Goal: Task Accomplishment & Management: Use online tool/utility

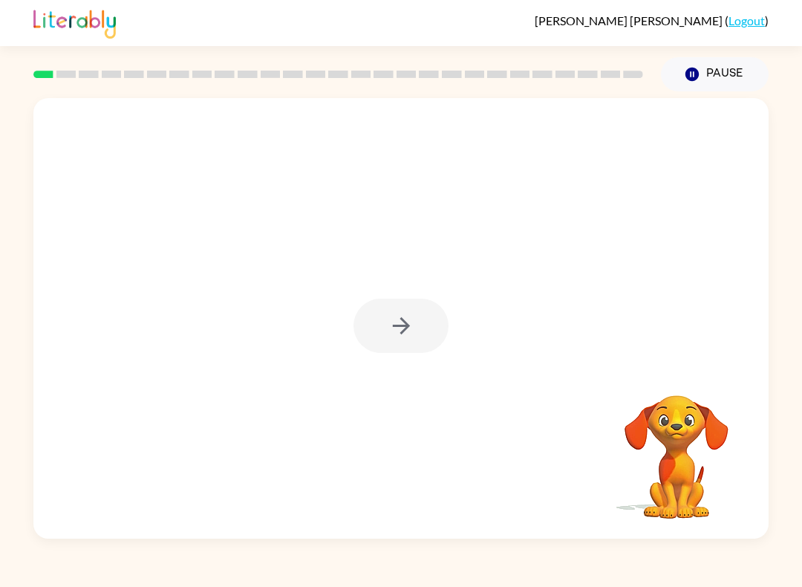
click at [725, 82] on button "Pause Pause" at bounding box center [715, 74] width 108 height 34
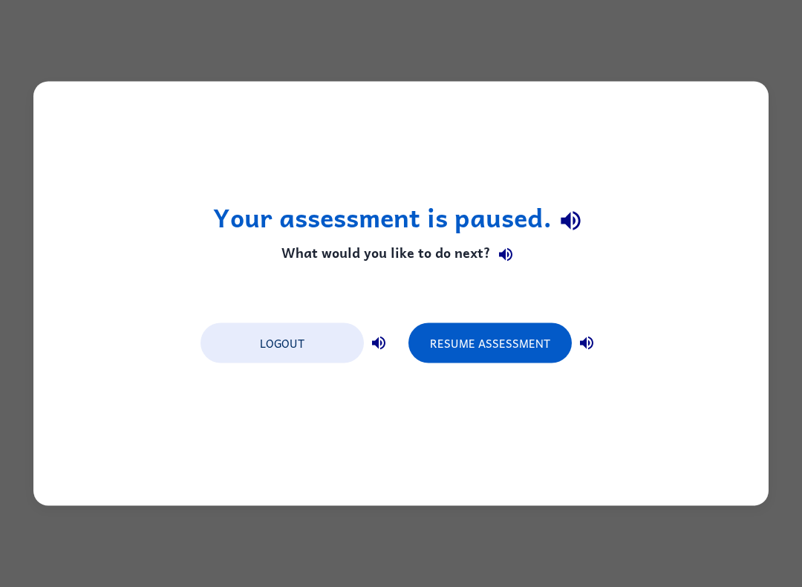
click at [273, 351] on button "Logout" at bounding box center [282, 343] width 163 height 40
click at [259, 347] on button "Logout" at bounding box center [282, 343] width 163 height 40
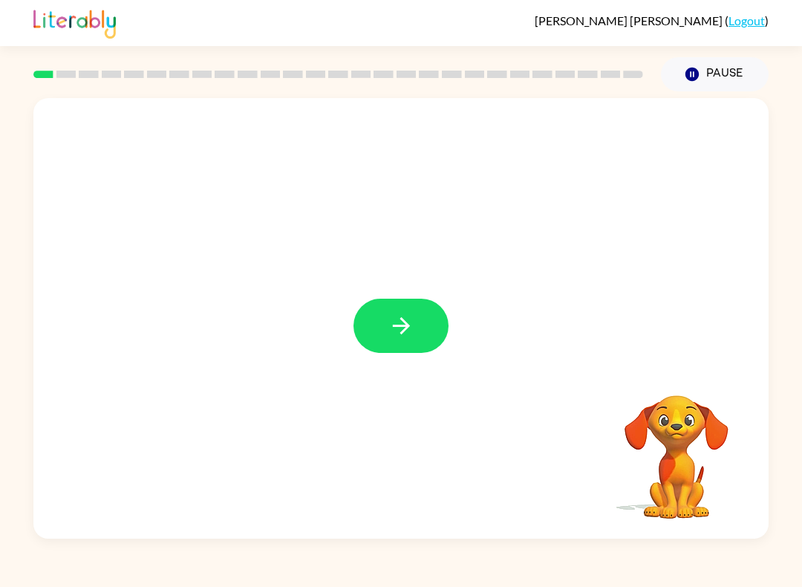
click at [400, 343] on button "button" at bounding box center [401, 326] width 95 height 54
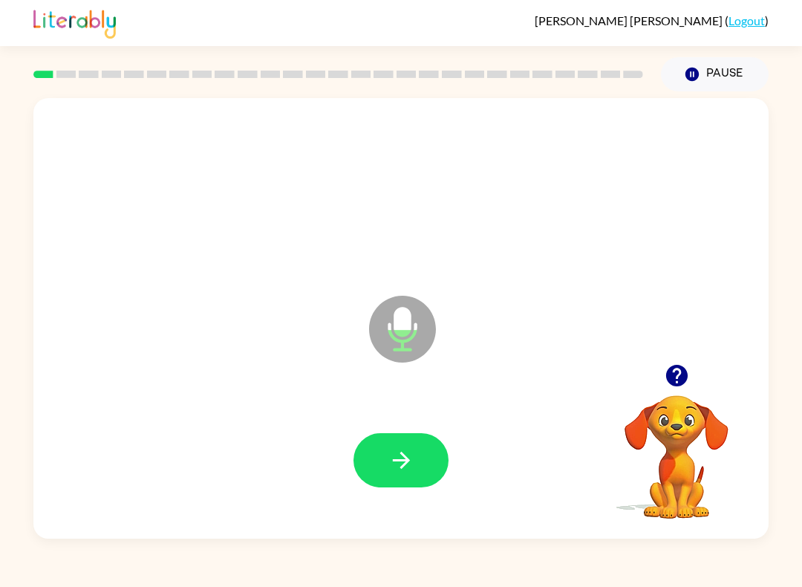
click at [401, 458] on icon "button" at bounding box center [402, 460] width 26 height 26
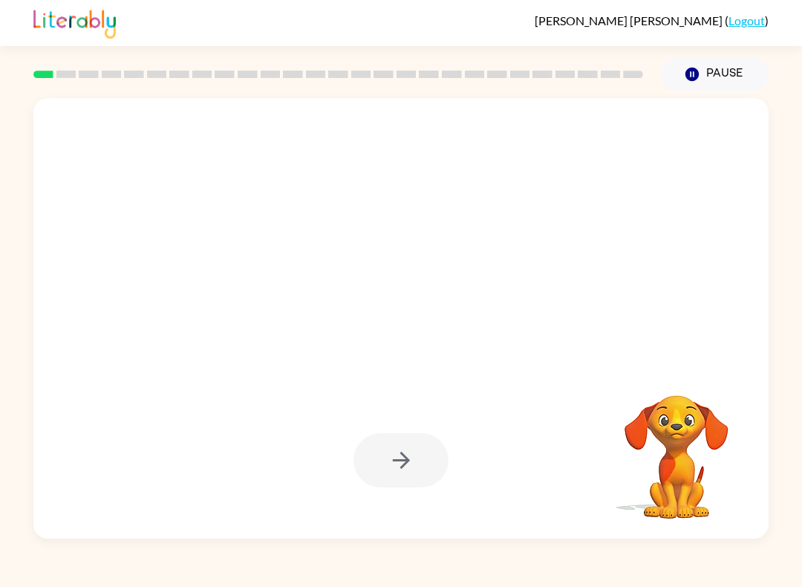
click at [726, 77] on button "Pause Pause" at bounding box center [715, 74] width 108 height 34
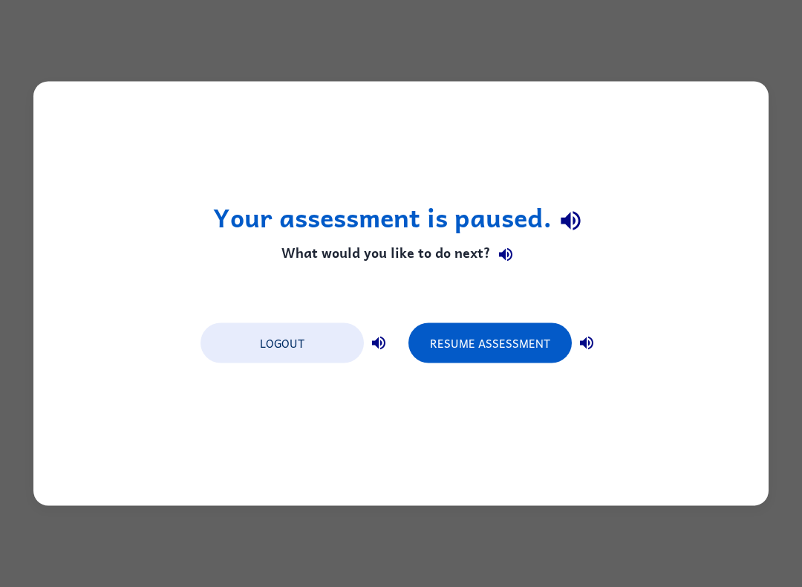
click at [490, 354] on button "Resume Assessment" at bounding box center [490, 343] width 163 height 40
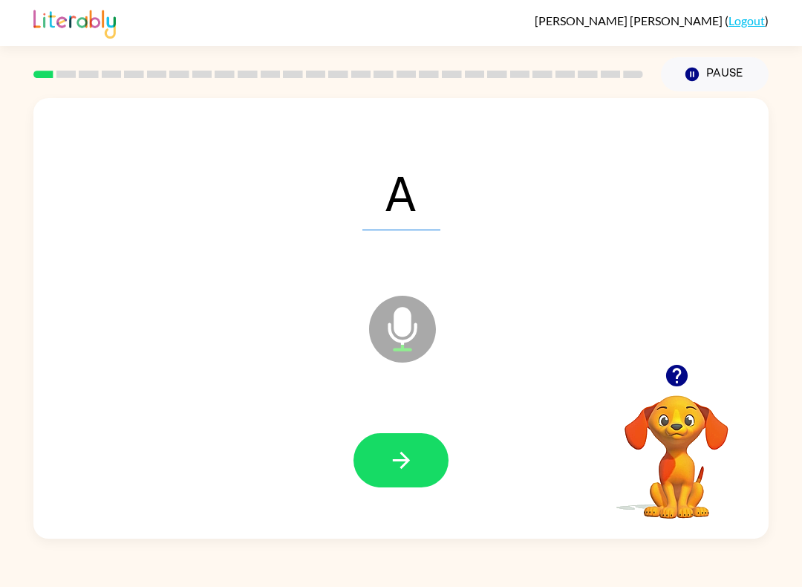
click at [400, 462] on icon "button" at bounding box center [402, 460] width 26 height 26
click at [393, 458] on icon "button" at bounding box center [402, 460] width 26 height 26
click at [393, 473] on icon "button" at bounding box center [402, 460] width 26 height 26
click at [419, 469] on button "button" at bounding box center [401, 460] width 95 height 54
click at [403, 459] on icon "button" at bounding box center [402, 460] width 26 height 26
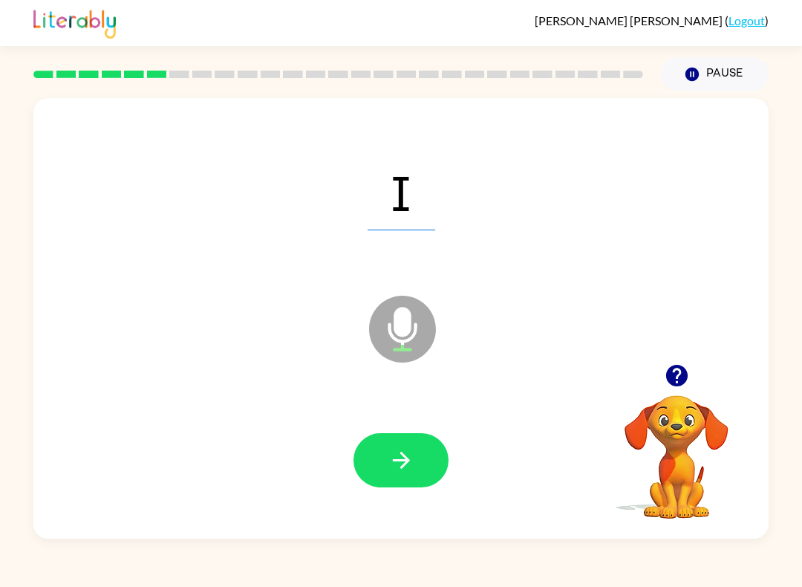
click at [395, 461] on icon "button" at bounding box center [400, 460] width 17 height 17
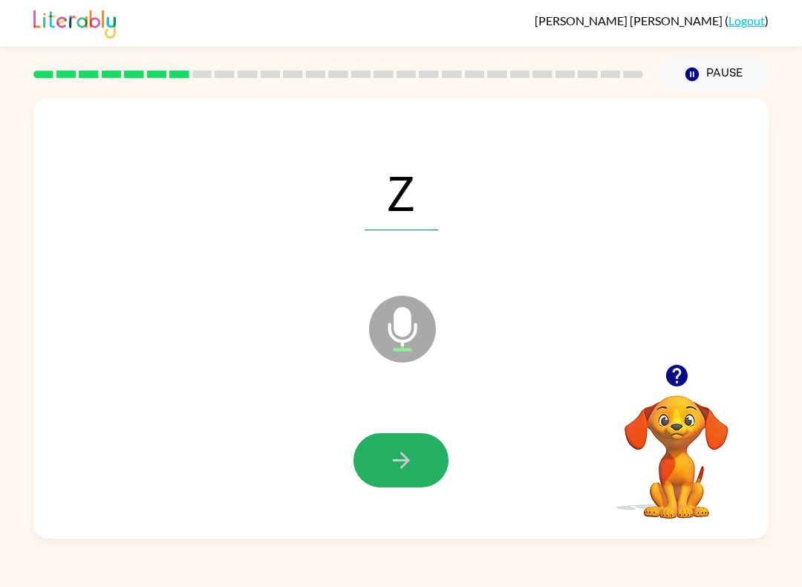
click at [377, 459] on button "button" at bounding box center [401, 460] width 95 height 54
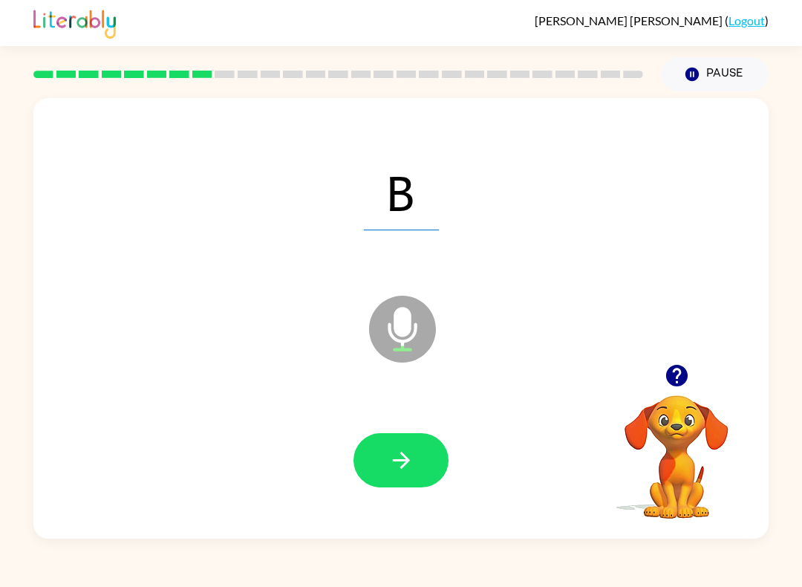
click at [389, 464] on icon "button" at bounding box center [402, 460] width 26 height 26
click at [408, 478] on button "button" at bounding box center [401, 460] width 95 height 54
click at [438, 454] on button "button" at bounding box center [401, 460] width 95 height 54
click at [397, 475] on button "button" at bounding box center [401, 460] width 95 height 54
click at [421, 479] on button "button" at bounding box center [401, 460] width 95 height 54
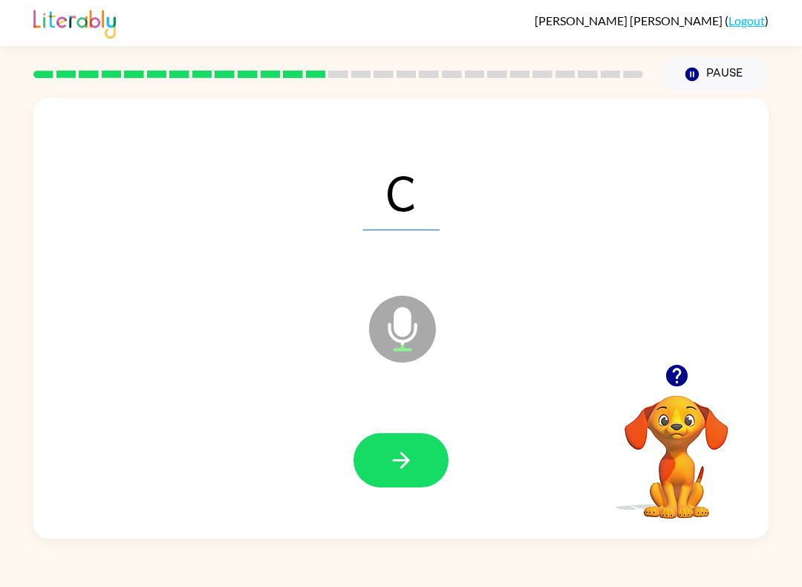
click at [408, 482] on button "button" at bounding box center [401, 460] width 95 height 54
click at [406, 449] on icon "button" at bounding box center [402, 460] width 26 height 26
click at [423, 452] on button "button" at bounding box center [401, 460] width 95 height 54
click at [405, 499] on div at bounding box center [401, 460] width 706 height 127
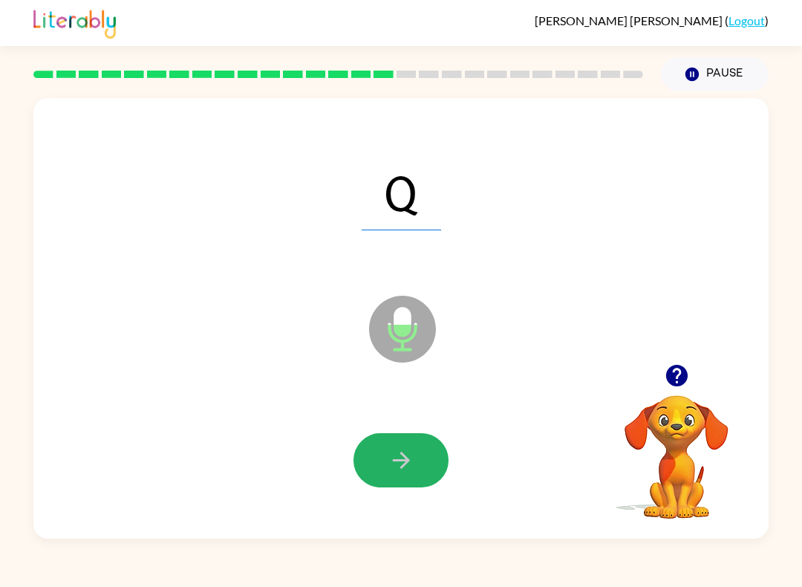
click at [386, 485] on button "button" at bounding box center [401, 460] width 95 height 54
click at [403, 473] on icon "button" at bounding box center [402, 460] width 26 height 26
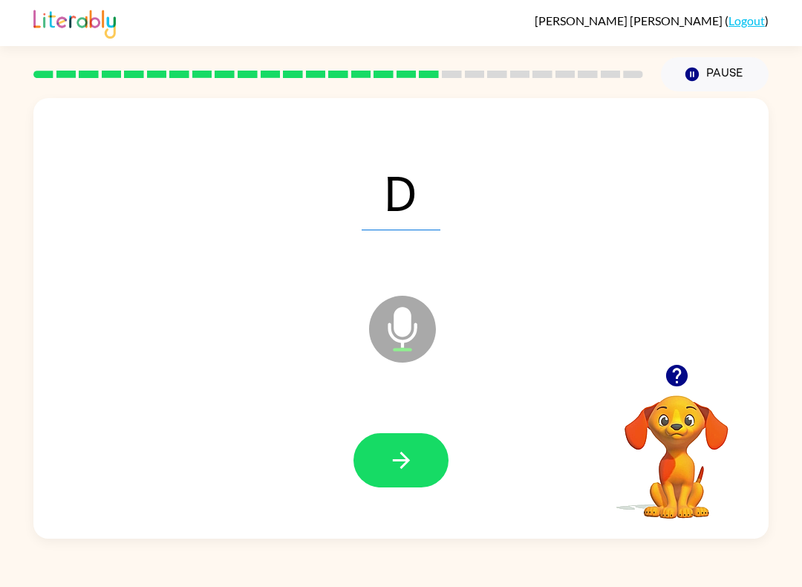
click at [398, 477] on button "button" at bounding box center [401, 460] width 95 height 54
click at [428, 486] on button "button" at bounding box center [401, 460] width 95 height 54
click at [394, 501] on div at bounding box center [401, 460] width 706 height 127
click at [421, 470] on button "button" at bounding box center [401, 460] width 95 height 54
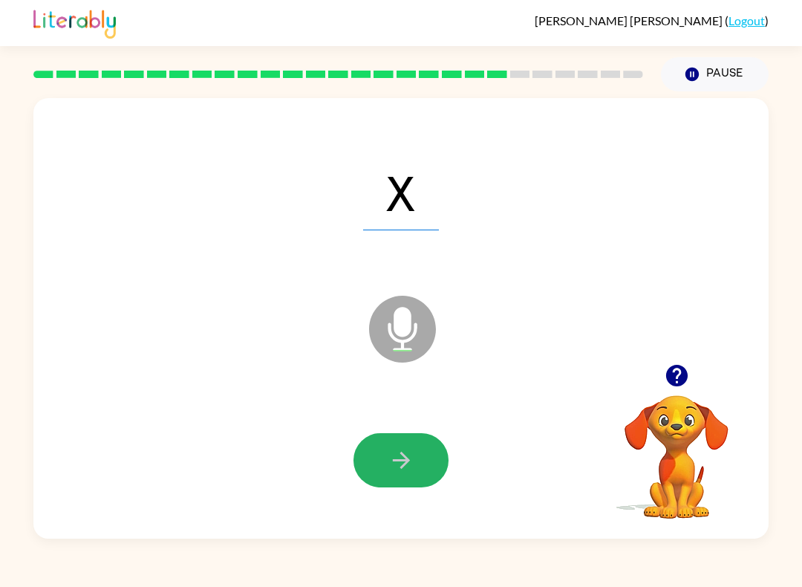
click at [401, 444] on button "button" at bounding box center [401, 460] width 95 height 54
click at [406, 449] on icon "button" at bounding box center [402, 460] width 26 height 26
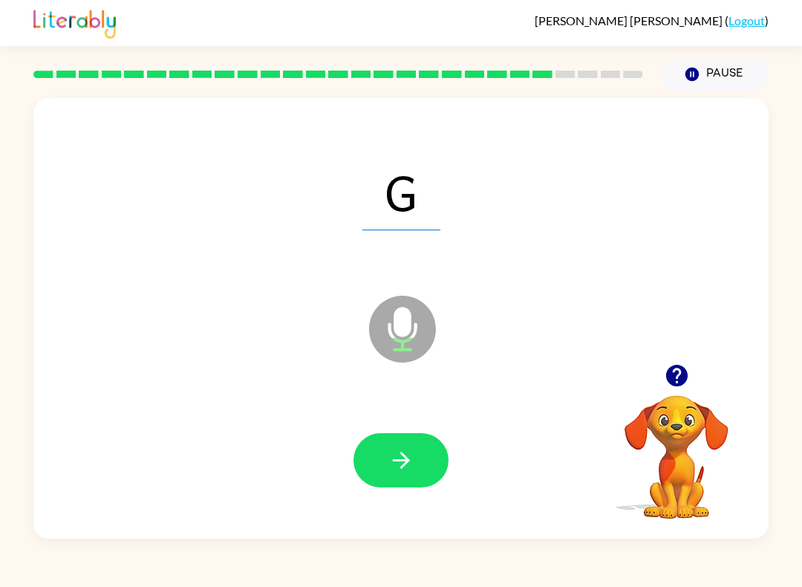
click at [406, 466] on icon "button" at bounding box center [402, 460] width 26 height 26
click at [444, 461] on button "button" at bounding box center [401, 460] width 95 height 54
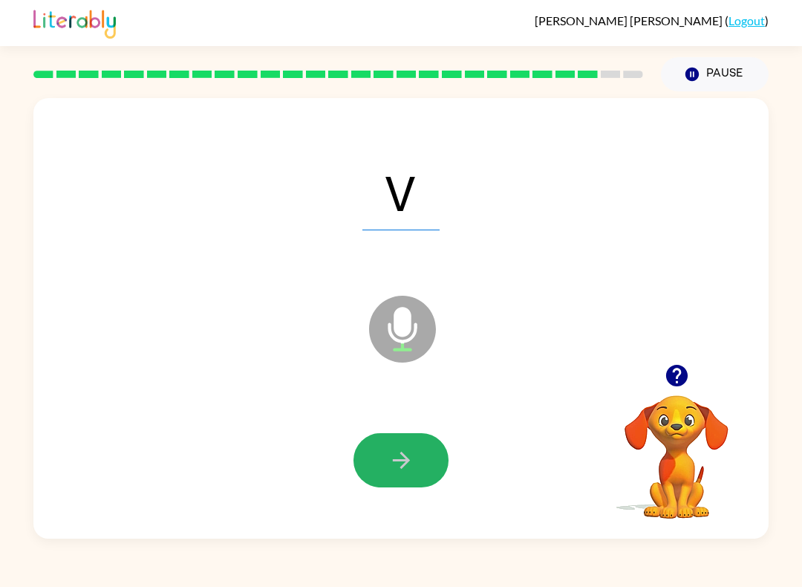
click at [377, 455] on button "button" at bounding box center [401, 460] width 95 height 54
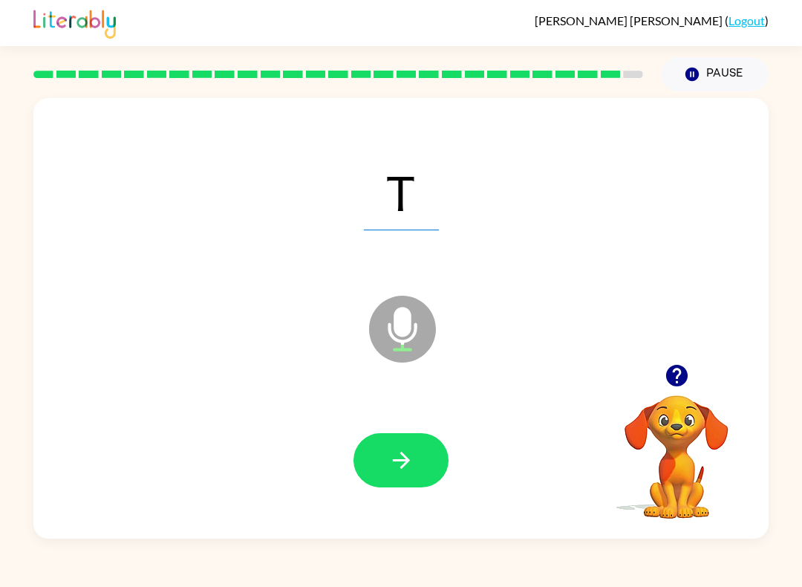
click at [442, 440] on div at bounding box center [401, 460] width 95 height 54
click at [406, 441] on button "button" at bounding box center [401, 460] width 95 height 54
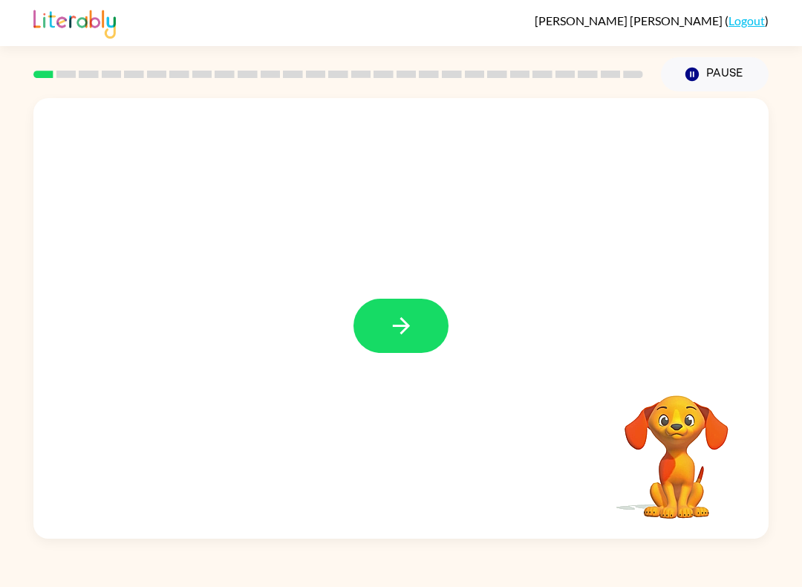
click at [429, 339] on button "button" at bounding box center [401, 326] width 95 height 54
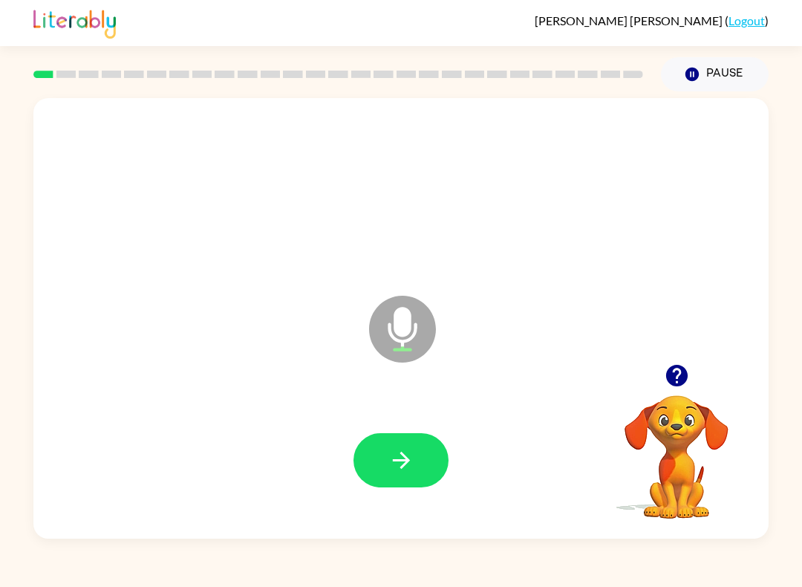
click at [415, 481] on button "button" at bounding box center [401, 460] width 95 height 54
click at [403, 473] on icon "button" at bounding box center [402, 460] width 26 height 26
click at [426, 478] on button "button" at bounding box center [401, 460] width 95 height 54
click at [374, 483] on button "button" at bounding box center [401, 460] width 95 height 54
click at [429, 459] on button "button" at bounding box center [401, 460] width 95 height 54
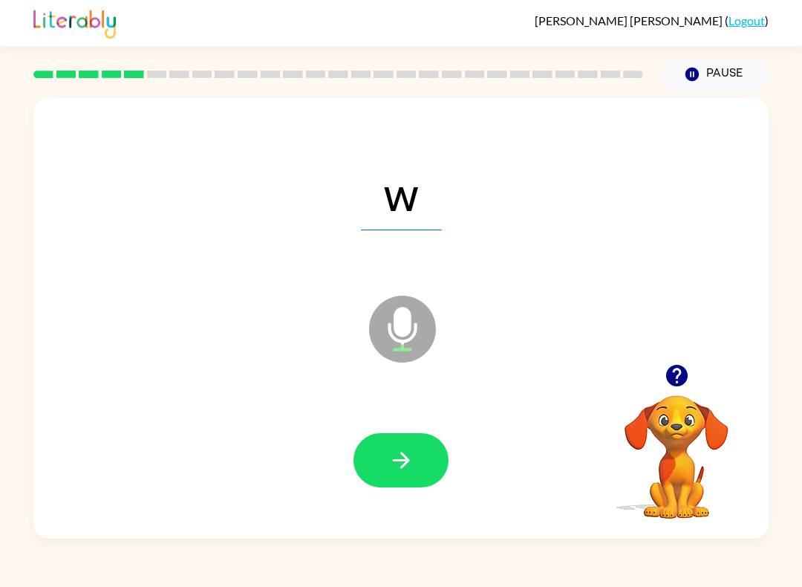
click at [389, 481] on button "button" at bounding box center [401, 460] width 95 height 54
click at [424, 467] on button "button" at bounding box center [401, 460] width 95 height 54
click at [429, 466] on button "button" at bounding box center [401, 460] width 95 height 54
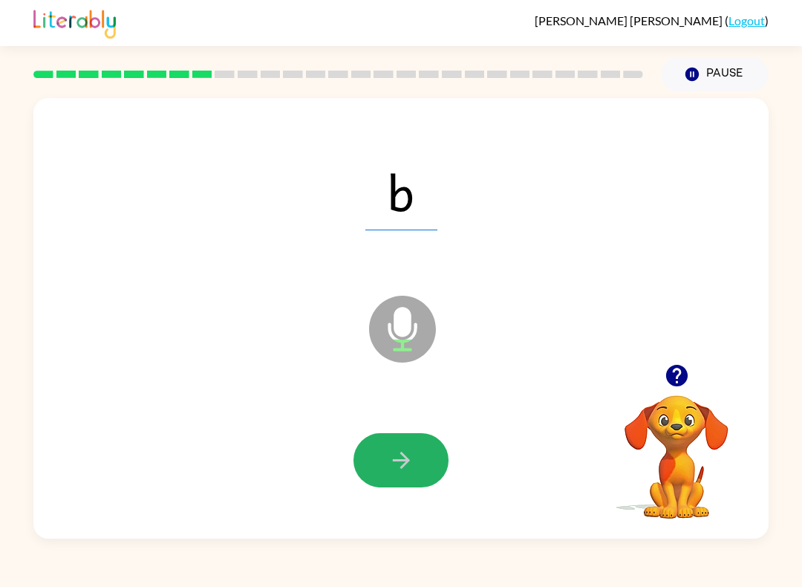
click at [397, 457] on icon "button" at bounding box center [402, 460] width 26 height 26
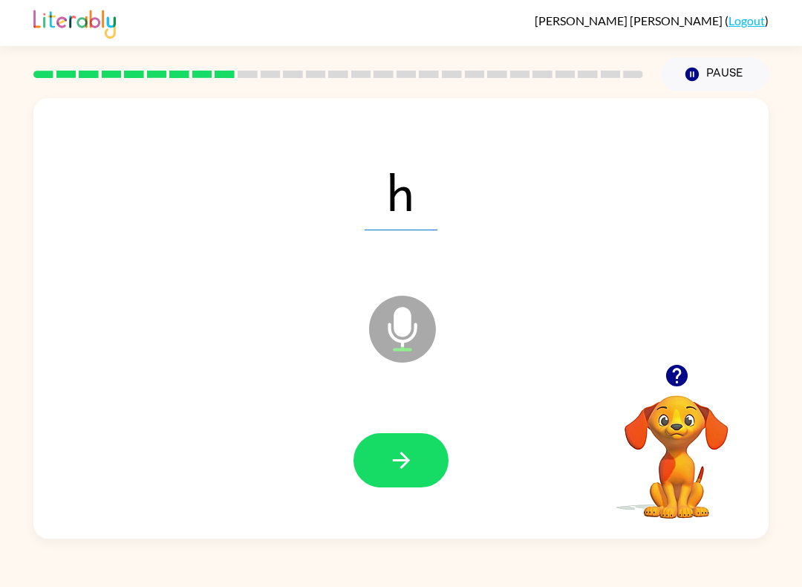
click at [426, 470] on button "button" at bounding box center [401, 460] width 95 height 54
click at [394, 478] on button "button" at bounding box center [401, 460] width 95 height 54
click at [383, 473] on button "button" at bounding box center [401, 460] width 95 height 54
click at [392, 458] on icon "button" at bounding box center [402, 460] width 26 height 26
click at [426, 472] on button "button" at bounding box center [401, 460] width 95 height 54
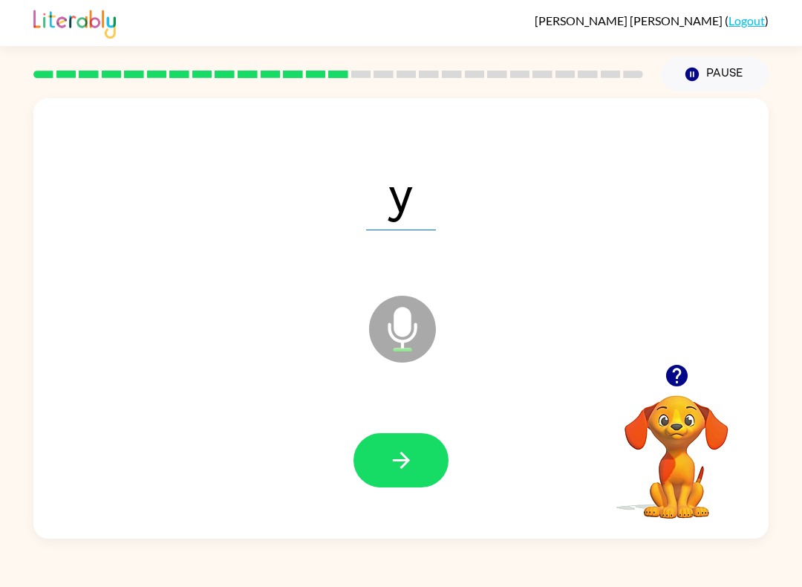
click at [432, 484] on button "button" at bounding box center [401, 460] width 95 height 54
click at [370, 439] on button "button" at bounding box center [401, 460] width 95 height 54
click at [391, 465] on icon "button" at bounding box center [402, 460] width 26 height 26
click at [389, 457] on icon "button" at bounding box center [402, 460] width 26 height 26
click at [408, 464] on icon "button" at bounding box center [402, 460] width 26 height 26
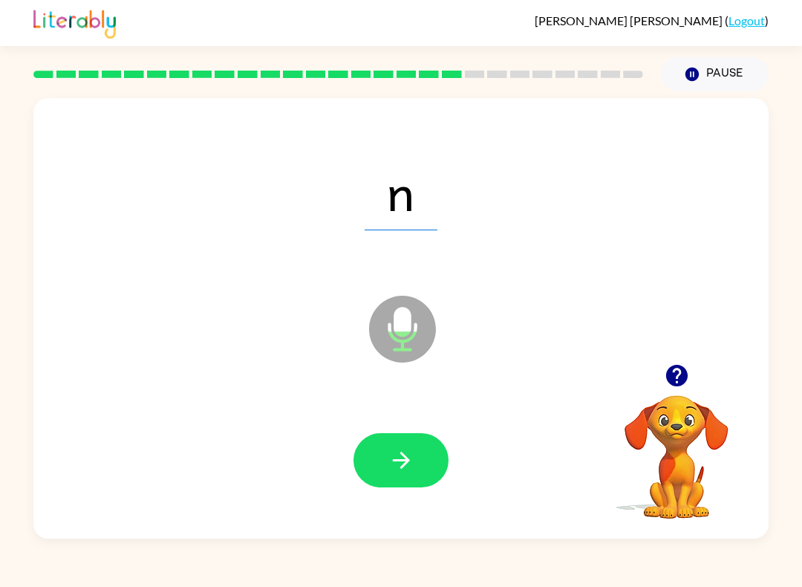
click at [412, 460] on icon "button" at bounding box center [402, 460] width 26 height 26
click at [374, 458] on button "button" at bounding box center [401, 460] width 95 height 54
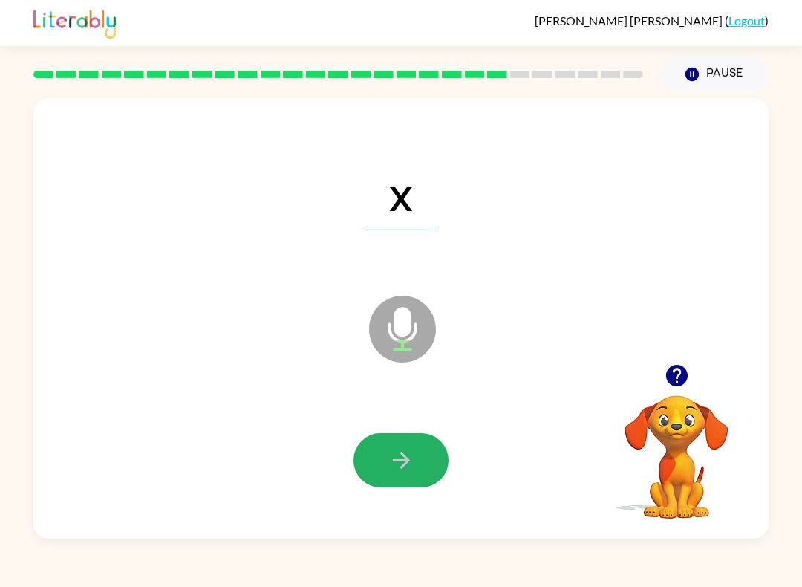
click at [413, 472] on icon "button" at bounding box center [402, 460] width 26 height 26
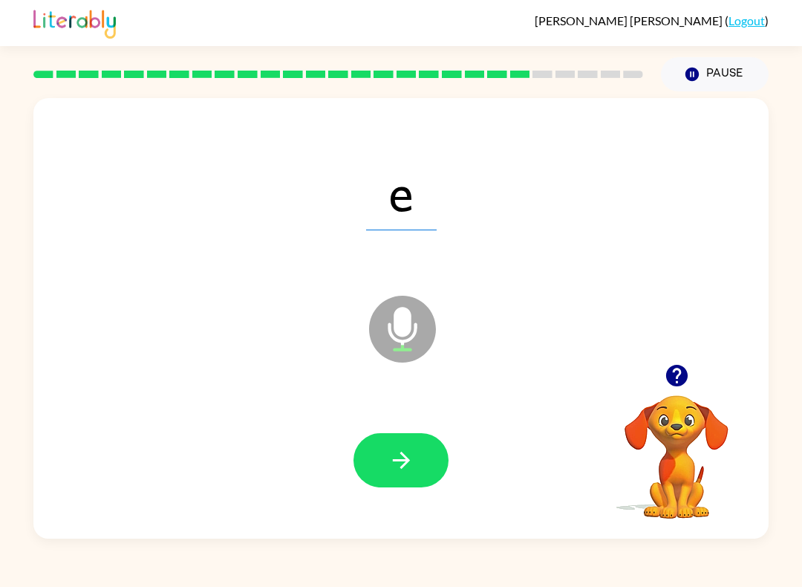
click at [395, 486] on button "button" at bounding box center [401, 460] width 95 height 54
click at [374, 453] on button "button" at bounding box center [401, 460] width 95 height 54
click at [415, 464] on button "button" at bounding box center [401, 460] width 95 height 54
click at [394, 447] on button "button" at bounding box center [401, 460] width 95 height 54
click at [395, 467] on icon "button" at bounding box center [402, 460] width 26 height 26
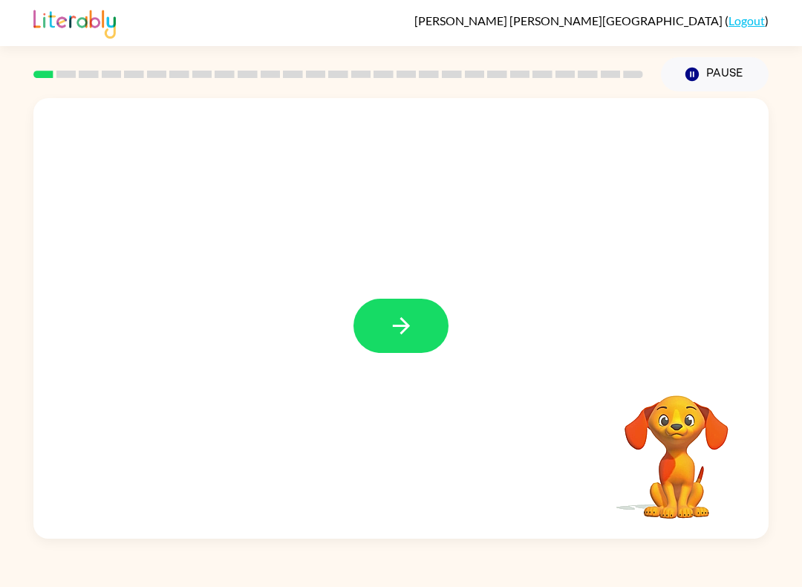
click at [426, 308] on button "button" at bounding box center [401, 326] width 95 height 54
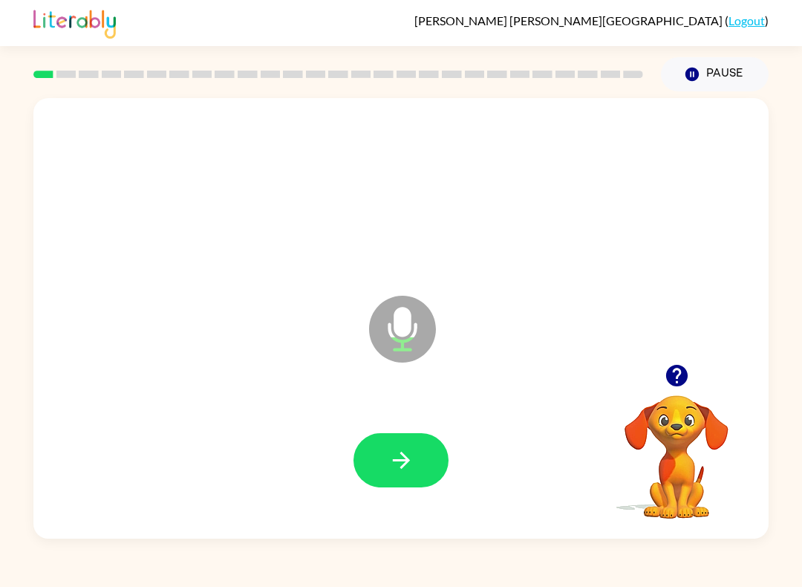
click at [486, 442] on div at bounding box center [401, 460] width 706 height 127
click at [422, 453] on button "button" at bounding box center [401, 460] width 95 height 54
click at [423, 456] on button "button" at bounding box center [401, 460] width 95 height 54
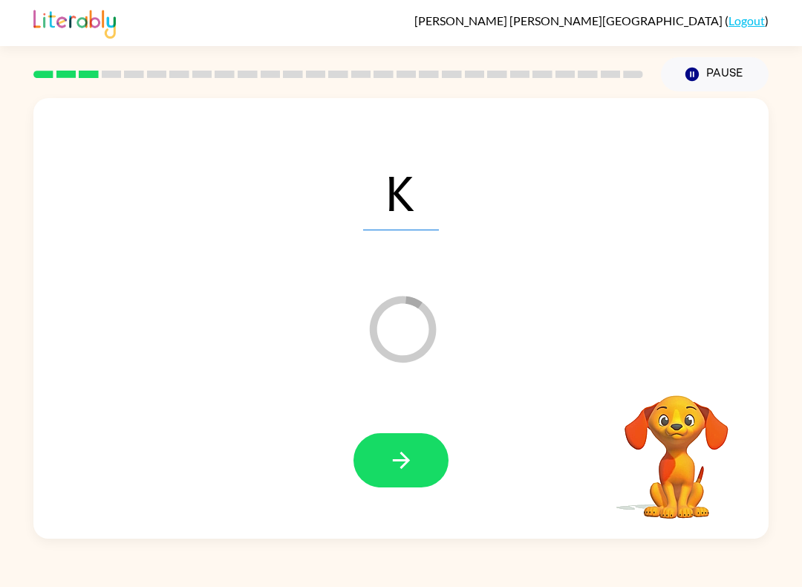
click at [391, 470] on icon "button" at bounding box center [402, 460] width 26 height 26
click at [425, 475] on div at bounding box center [401, 460] width 95 height 54
click at [445, 475] on div at bounding box center [401, 460] width 95 height 54
click at [425, 476] on button "button" at bounding box center [401, 460] width 95 height 54
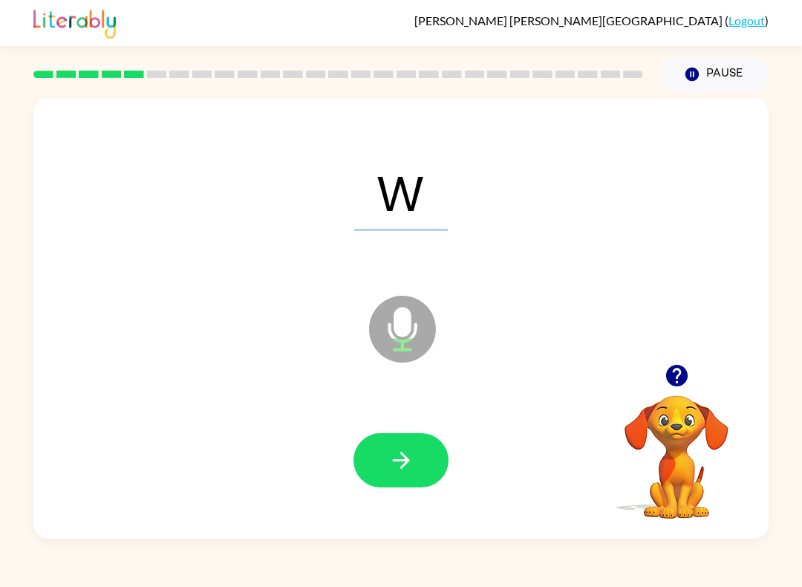
click at [415, 455] on button "button" at bounding box center [401, 460] width 95 height 54
click at [423, 475] on button "button" at bounding box center [401, 460] width 95 height 54
click at [426, 460] on button "button" at bounding box center [401, 460] width 95 height 54
click at [396, 463] on icon "button" at bounding box center [402, 460] width 26 height 26
click at [423, 464] on button "button" at bounding box center [401, 460] width 95 height 54
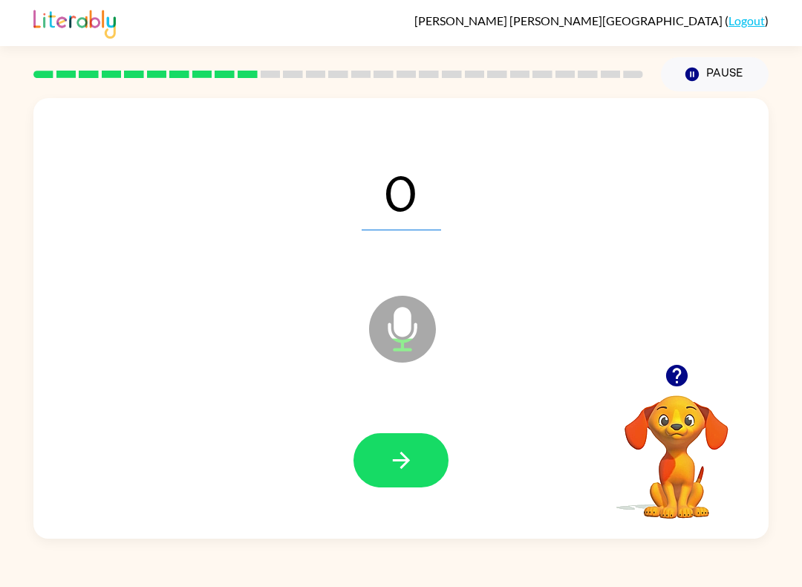
click at [400, 473] on icon "button" at bounding box center [402, 460] width 26 height 26
click at [383, 470] on button "button" at bounding box center [401, 460] width 95 height 54
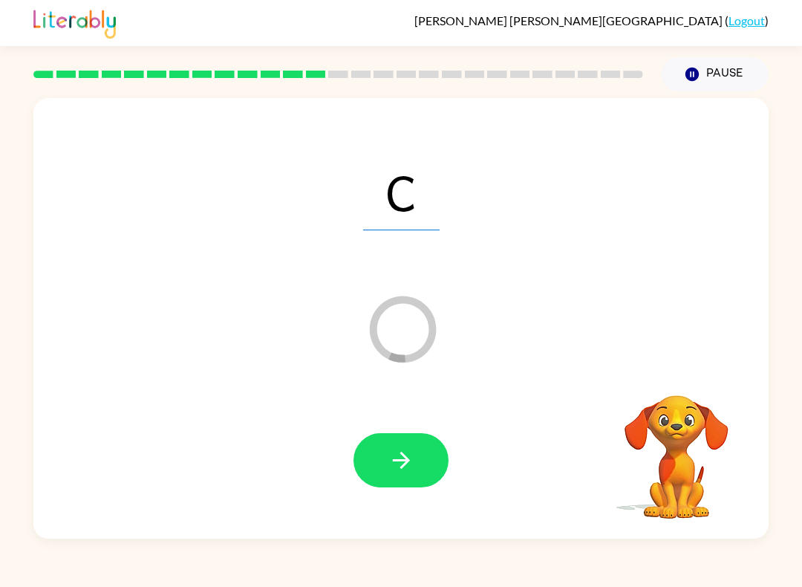
click at [383, 455] on button "button" at bounding box center [401, 460] width 95 height 54
click at [421, 458] on button "button" at bounding box center [401, 460] width 95 height 54
click at [405, 484] on button "button" at bounding box center [401, 460] width 95 height 54
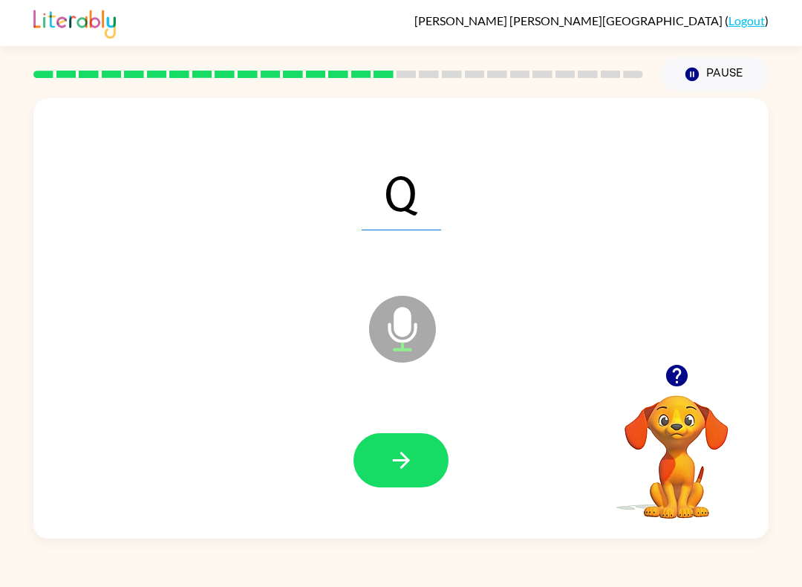
click at [410, 467] on icon "button" at bounding box center [402, 460] width 26 height 26
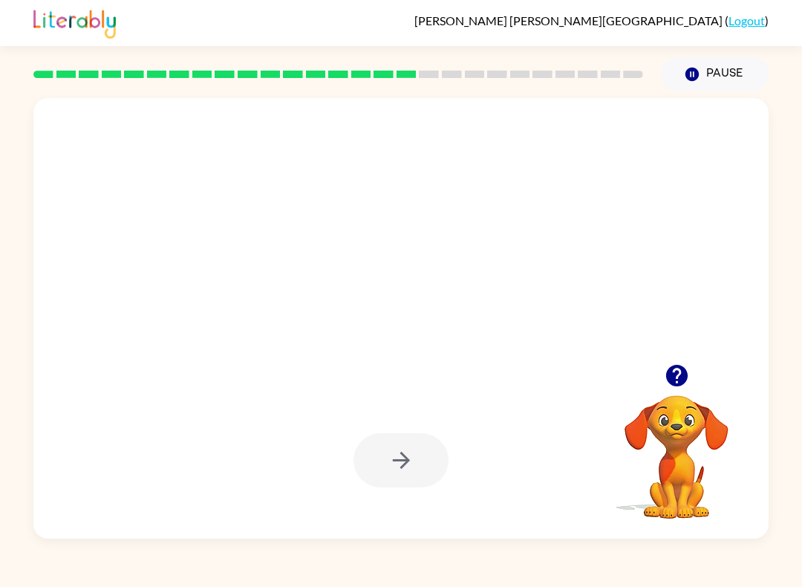
click at [336, 554] on div "Salvatore Barbara-Castilla ( Logout ) Pause Pause Your browser must support pla…" at bounding box center [401, 293] width 802 height 587
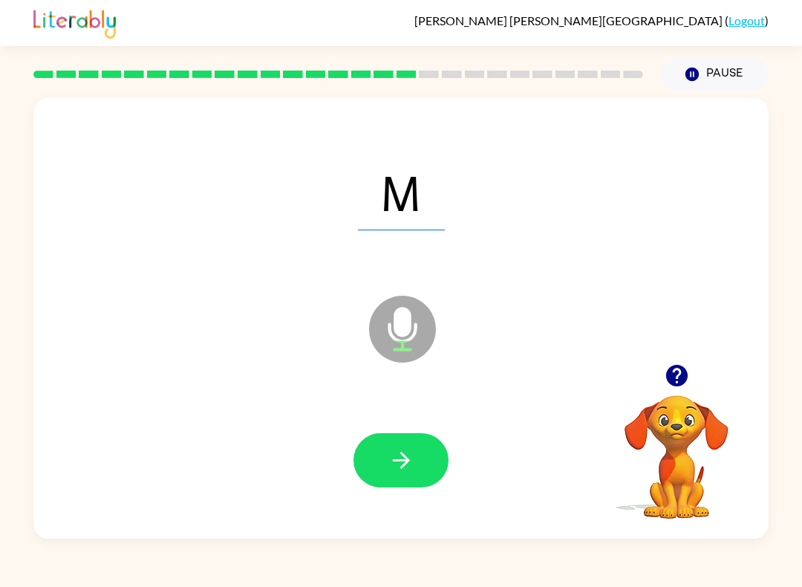
click at [389, 464] on icon "button" at bounding box center [402, 460] width 26 height 26
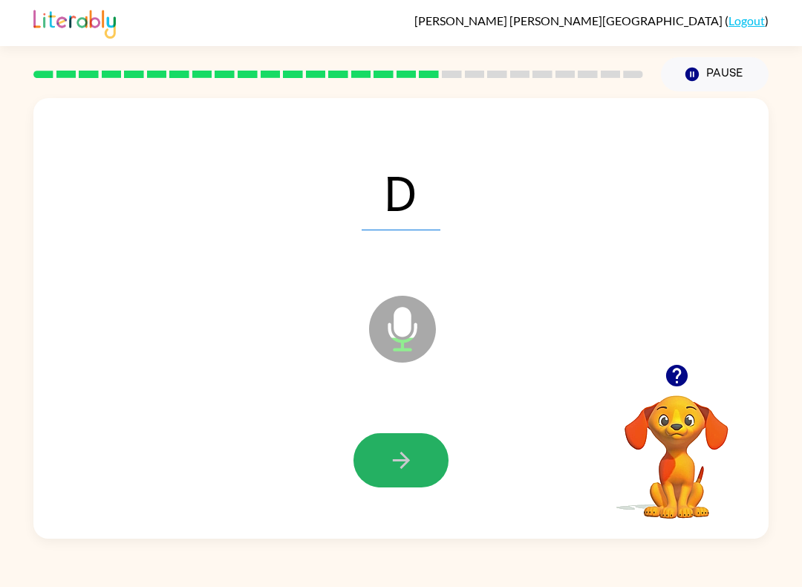
click at [406, 467] on icon "button" at bounding box center [402, 460] width 26 height 26
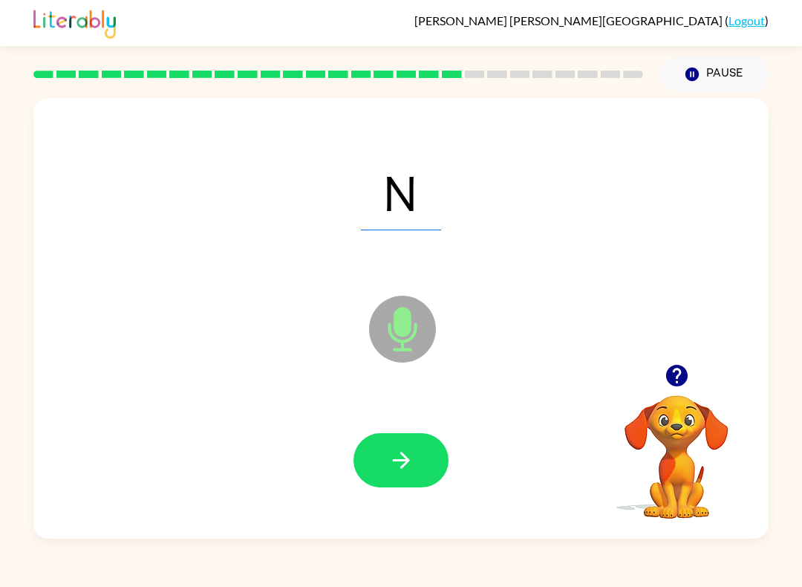
click at [401, 470] on icon "button" at bounding box center [402, 460] width 26 height 26
click at [404, 475] on button "button" at bounding box center [401, 460] width 95 height 54
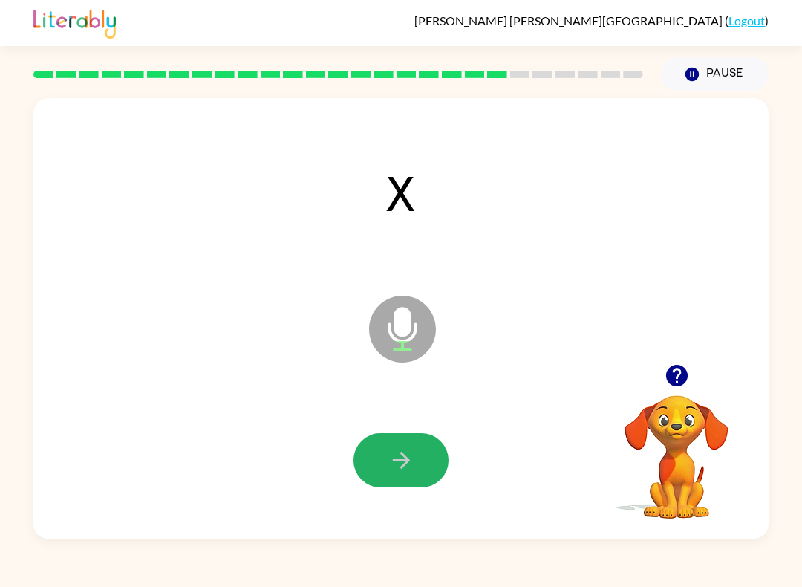
click at [390, 452] on icon "button" at bounding box center [402, 460] width 26 height 26
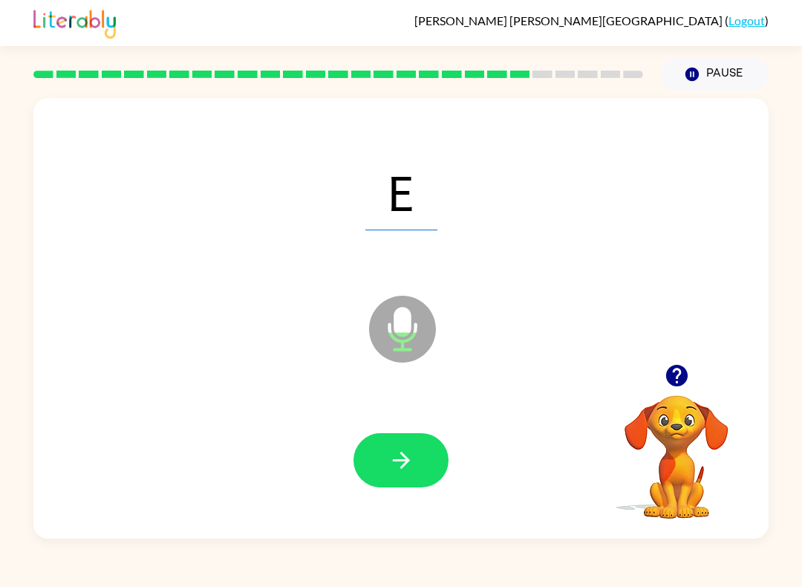
click at [387, 462] on button "button" at bounding box center [401, 460] width 95 height 54
click at [374, 478] on button "button" at bounding box center [401, 460] width 95 height 54
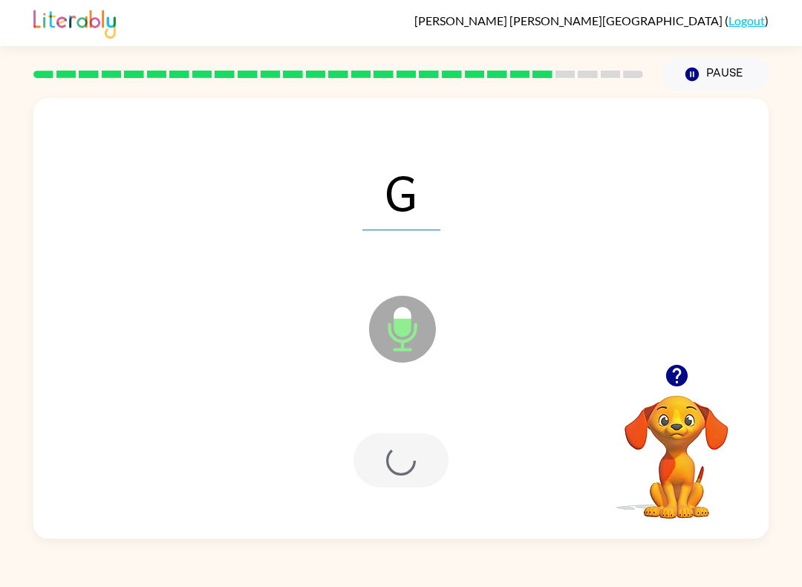
click at [374, 477] on div at bounding box center [401, 460] width 95 height 54
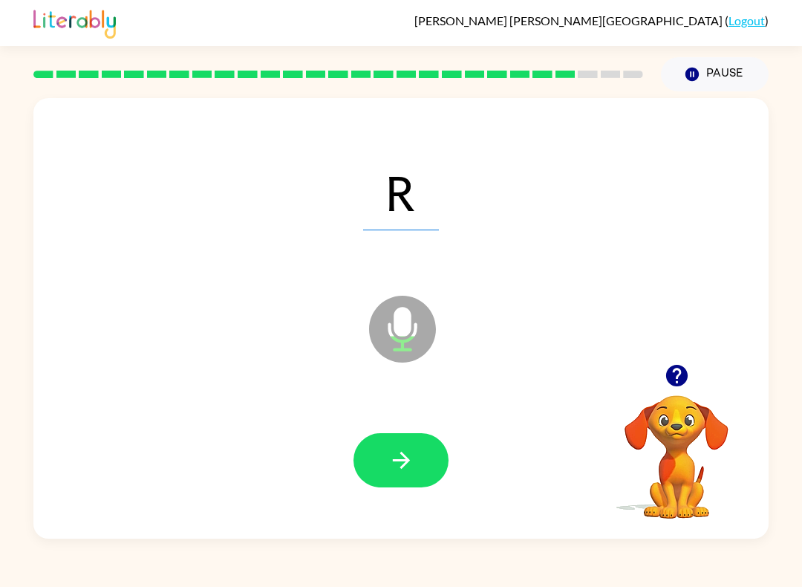
click at [256, 407] on div at bounding box center [401, 460] width 706 height 127
click at [368, 457] on button "button" at bounding box center [401, 460] width 95 height 54
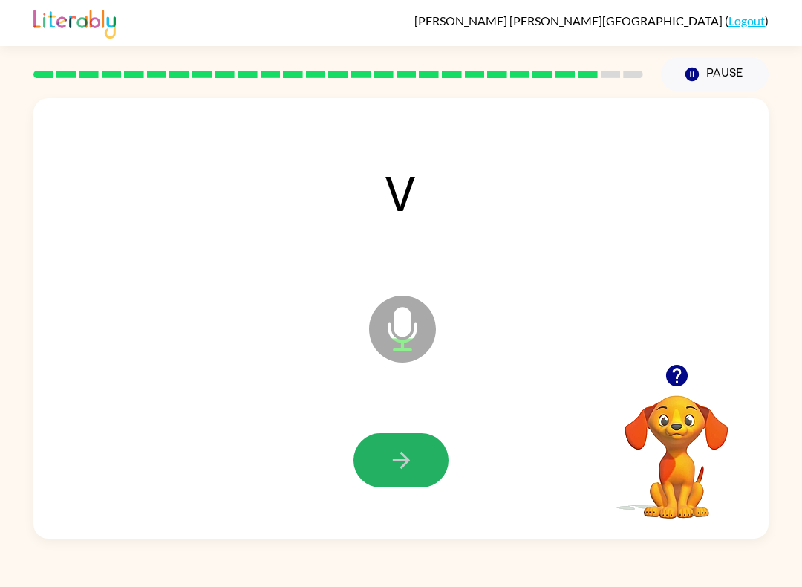
click at [386, 470] on button "button" at bounding box center [401, 460] width 95 height 54
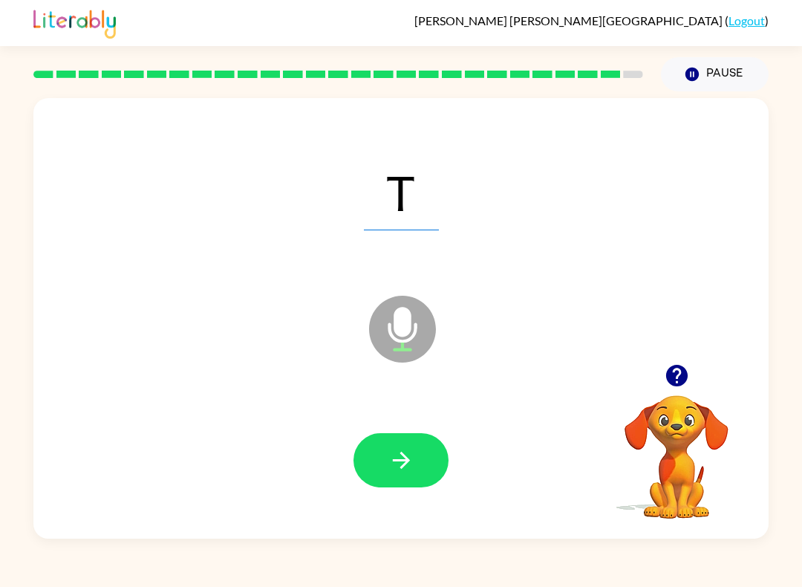
click at [371, 475] on button "button" at bounding box center [401, 460] width 95 height 54
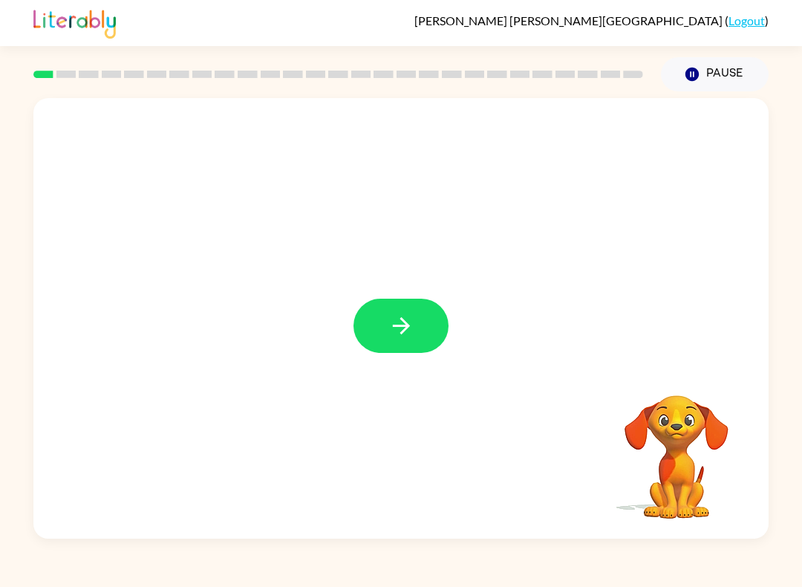
click at [399, 303] on button "button" at bounding box center [401, 326] width 95 height 54
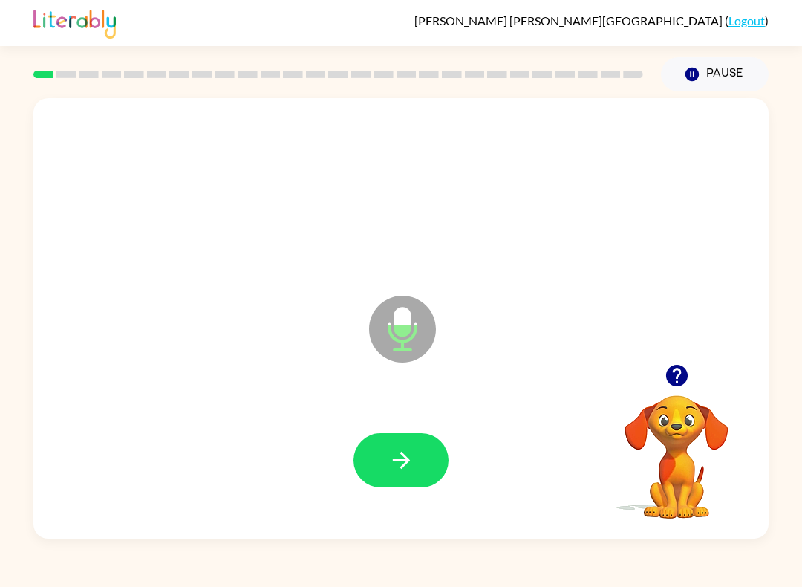
click at [406, 421] on div at bounding box center [401, 460] width 706 height 127
click at [392, 464] on icon "button" at bounding box center [402, 460] width 26 height 26
click at [392, 464] on div at bounding box center [401, 460] width 706 height 127
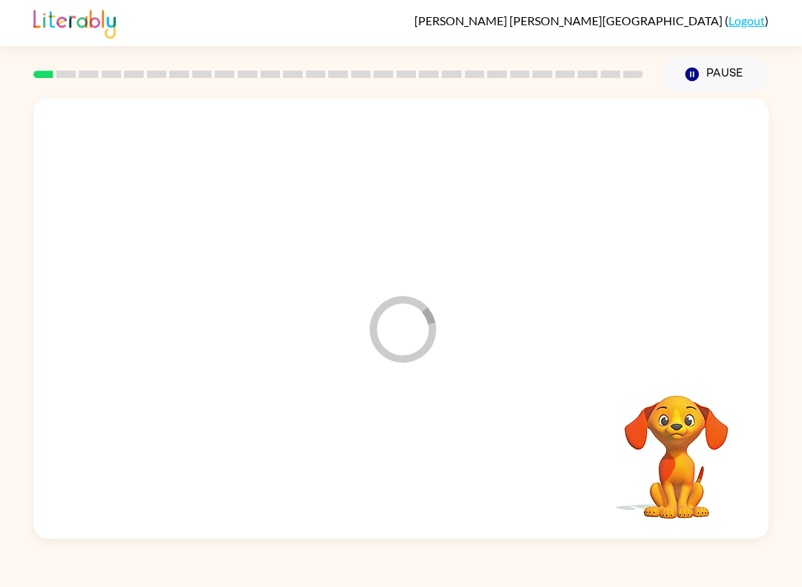
click at [410, 458] on div at bounding box center [401, 460] width 706 height 127
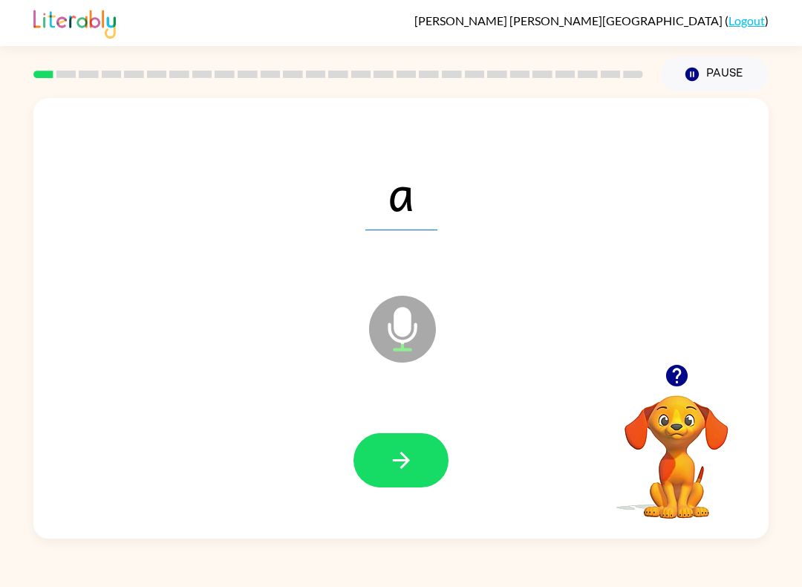
click at [439, 455] on button "button" at bounding box center [401, 460] width 95 height 54
click at [406, 461] on icon "button" at bounding box center [400, 460] width 17 height 17
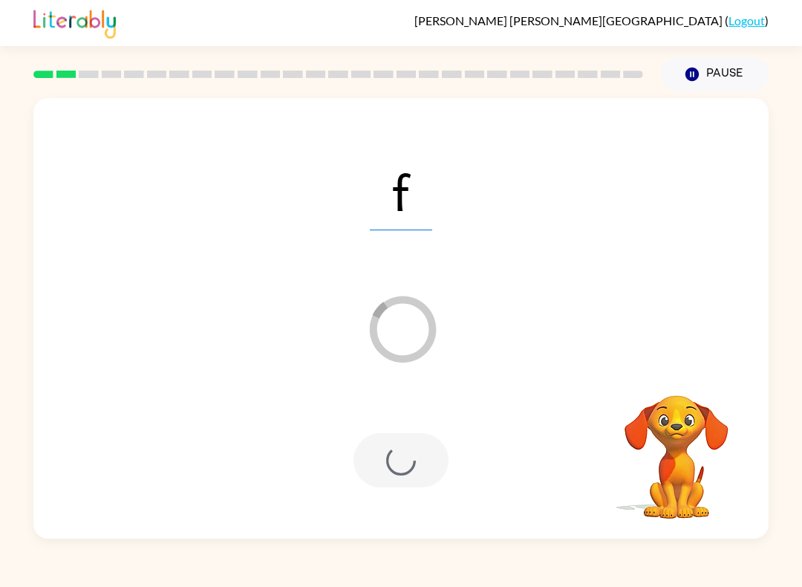
click at [426, 461] on div at bounding box center [401, 460] width 95 height 54
click at [425, 461] on div at bounding box center [401, 460] width 95 height 54
click at [404, 462] on div at bounding box center [401, 460] width 95 height 54
click at [424, 447] on div at bounding box center [401, 460] width 95 height 54
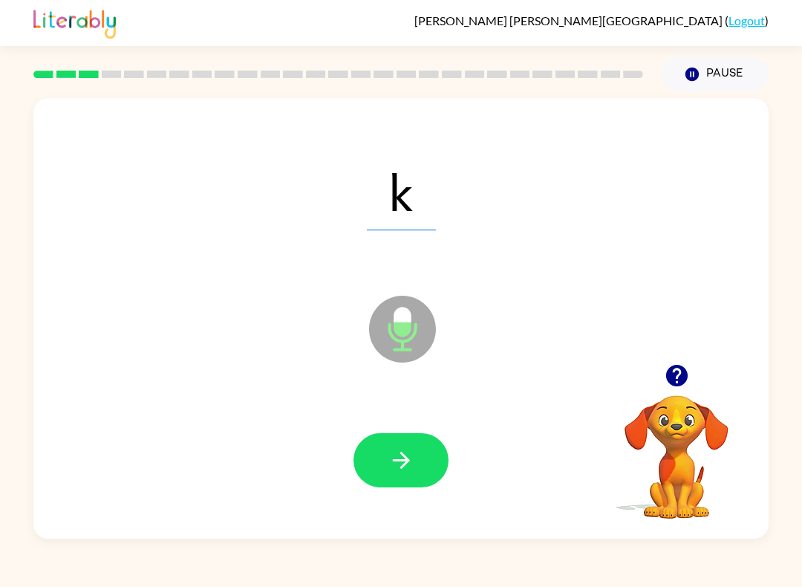
click at [386, 469] on button "button" at bounding box center [401, 460] width 95 height 54
click at [402, 475] on button "button" at bounding box center [401, 460] width 95 height 54
click at [384, 460] on button "button" at bounding box center [401, 460] width 95 height 54
click at [432, 523] on div at bounding box center [401, 460] width 706 height 127
click at [461, 501] on div at bounding box center [401, 460] width 706 height 127
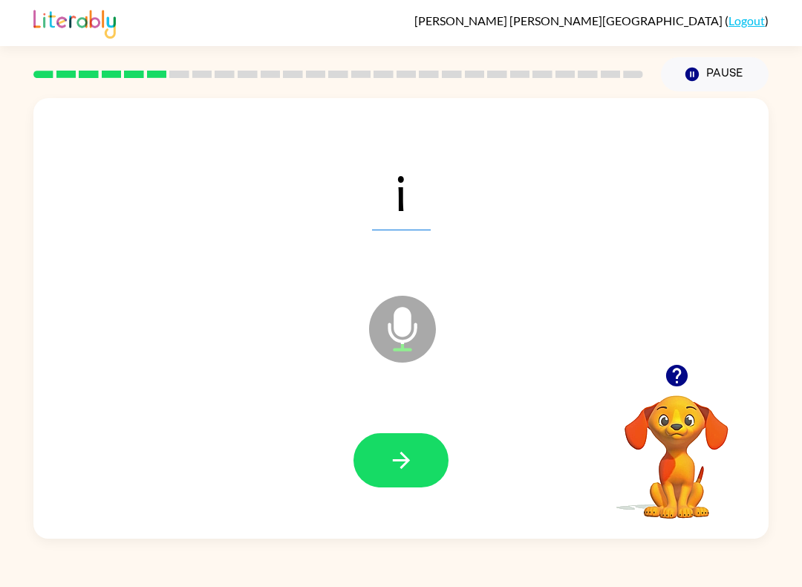
click at [370, 468] on button "button" at bounding box center [401, 460] width 95 height 54
click at [363, 469] on button "button" at bounding box center [401, 460] width 95 height 54
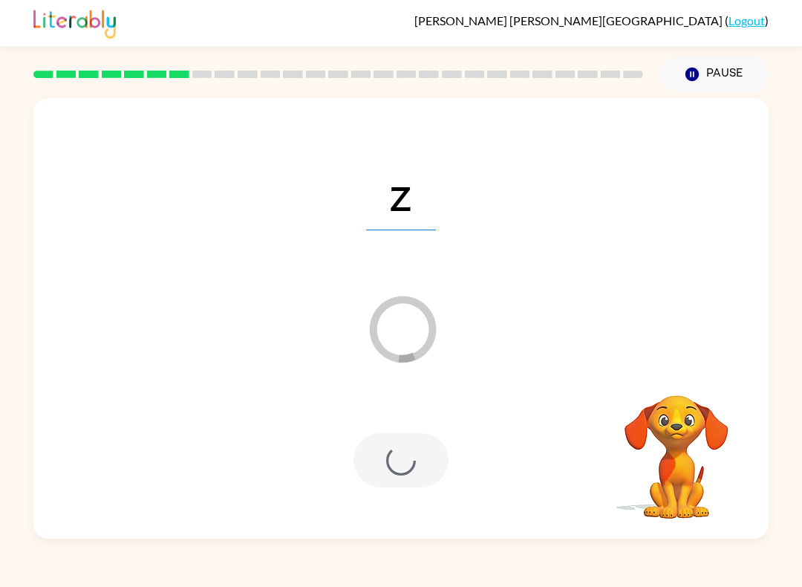
click at [394, 468] on div at bounding box center [401, 460] width 95 height 54
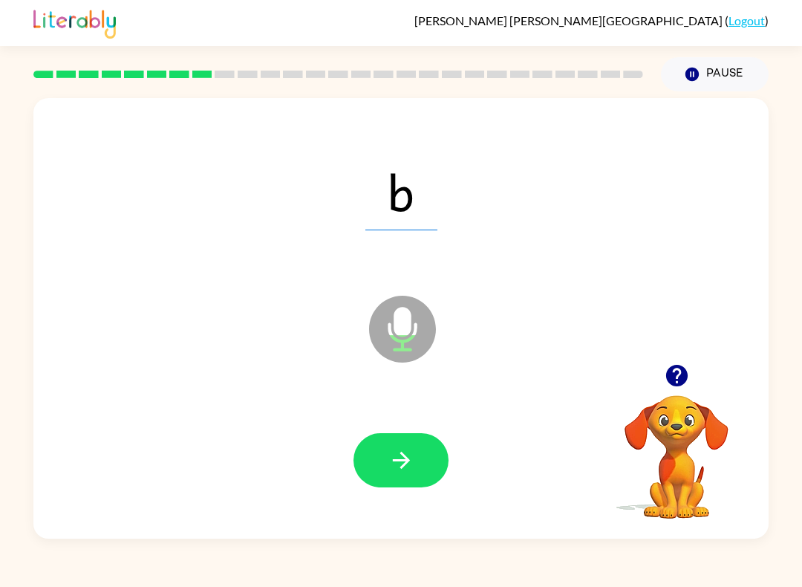
click at [394, 459] on icon "button" at bounding box center [402, 460] width 26 height 26
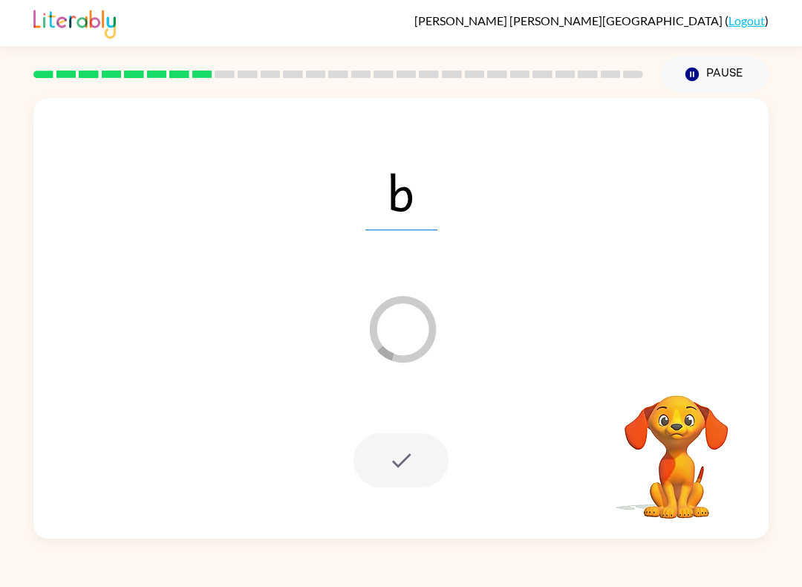
click at [409, 487] on div at bounding box center [401, 460] width 95 height 54
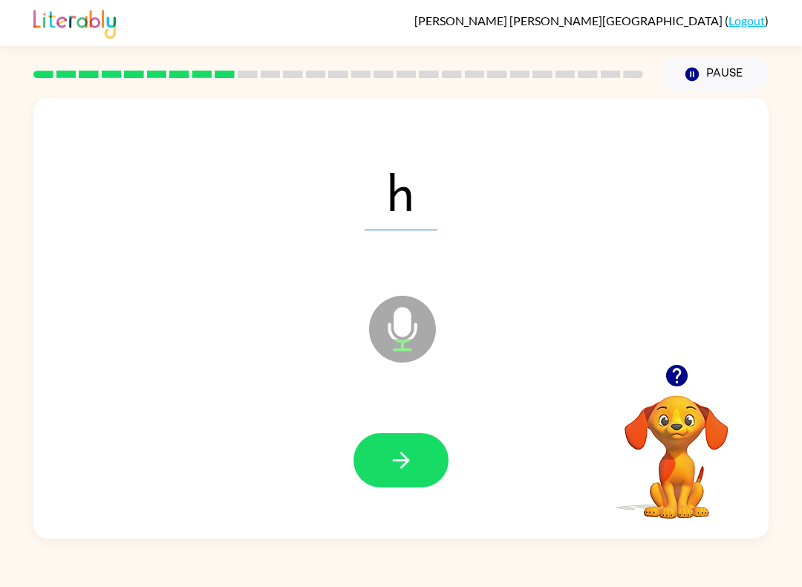
click at [399, 485] on button "button" at bounding box center [401, 460] width 95 height 54
click at [408, 459] on icon "button" at bounding box center [400, 460] width 17 height 17
click at [414, 455] on icon "button" at bounding box center [402, 460] width 26 height 26
click at [399, 472] on icon "button" at bounding box center [402, 460] width 26 height 26
click at [391, 465] on icon "button" at bounding box center [402, 460] width 26 height 26
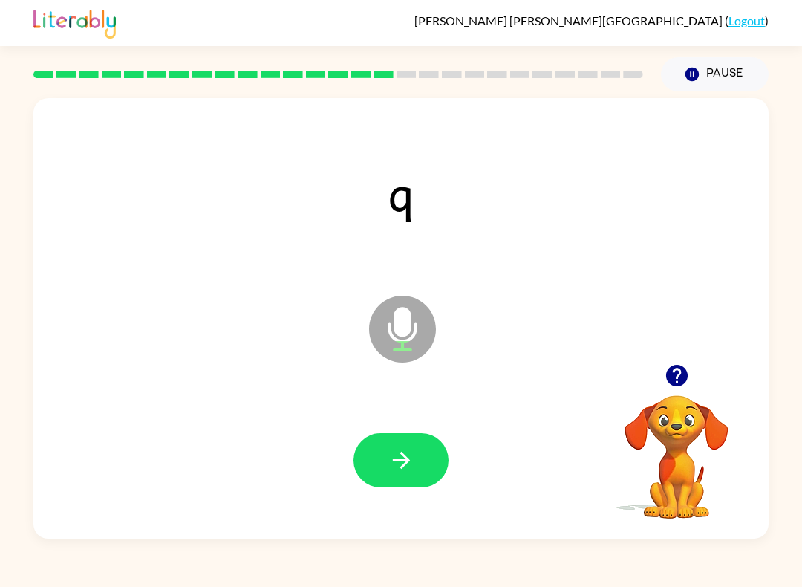
click at [397, 462] on icon "button" at bounding box center [402, 460] width 26 height 26
click at [380, 467] on button "button" at bounding box center [401, 460] width 95 height 54
click at [404, 470] on icon "button" at bounding box center [402, 460] width 26 height 26
click at [384, 461] on button "button" at bounding box center [401, 460] width 95 height 54
click at [398, 481] on button "button" at bounding box center [401, 460] width 95 height 54
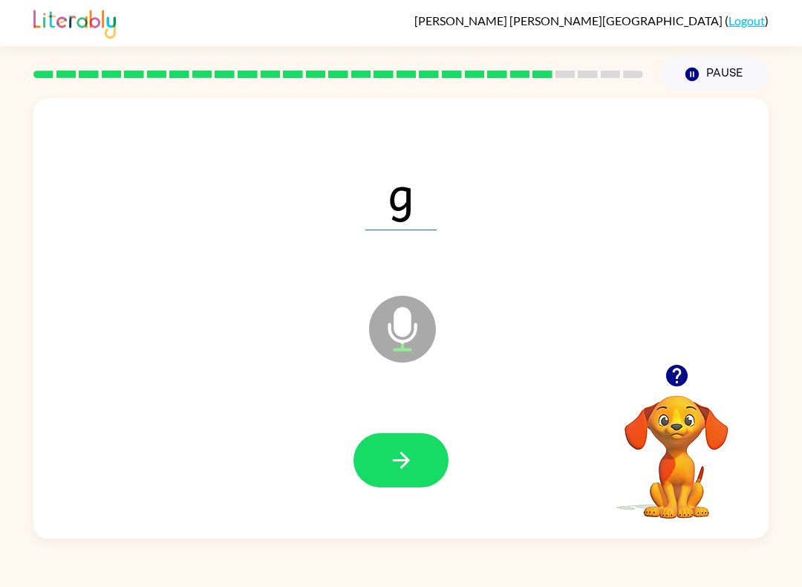
click at [397, 464] on icon "button" at bounding box center [402, 460] width 26 height 26
click at [405, 472] on icon "button" at bounding box center [402, 460] width 26 height 26
click at [395, 463] on icon "button" at bounding box center [402, 460] width 26 height 26
click at [414, 471] on icon "button" at bounding box center [402, 460] width 26 height 26
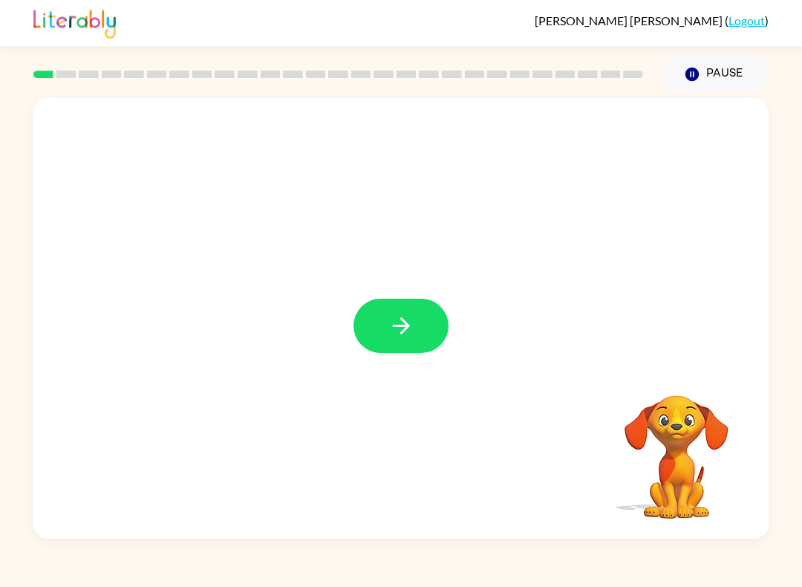
click at [437, 309] on button "button" at bounding box center [401, 326] width 95 height 54
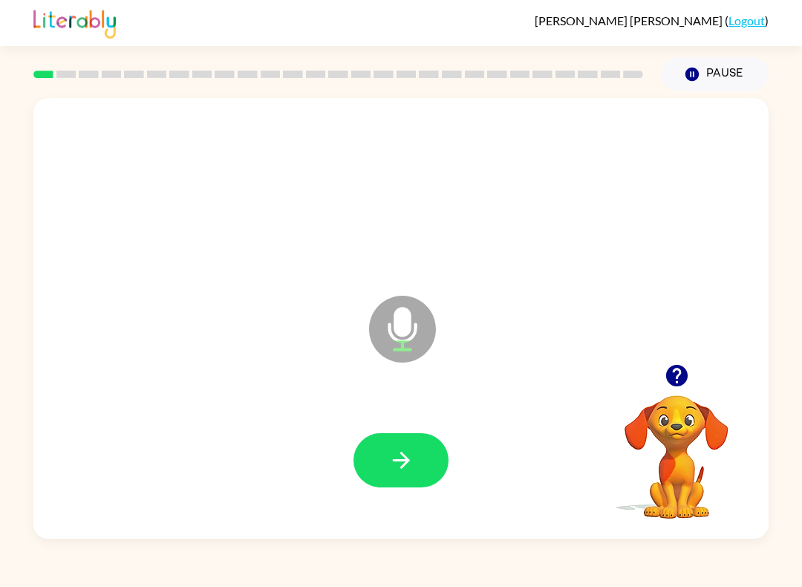
click at [426, 487] on button "button" at bounding box center [401, 460] width 95 height 54
click at [404, 470] on icon "button" at bounding box center [402, 460] width 26 height 26
click at [375, 470] on button "button" at bounding box center [401, 460] width 95 height 54
click at [381, 461] on button "button" at bounding box center [401, 460] width 95 height 54
click at [381, 478] on button "button" at bounding box center [401, 460] width 95 height 54
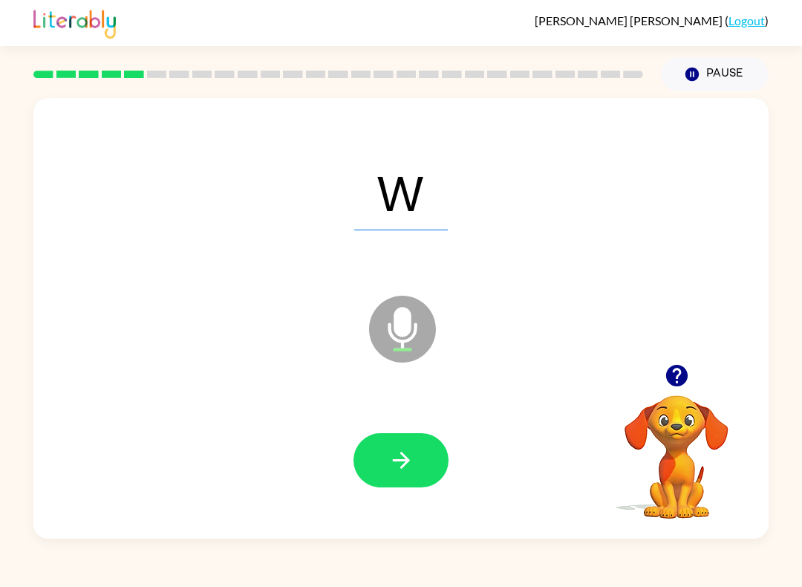
click at [387, 460] on button "button" at bounding box center [401, 460] width 95 height 54
click at [390, 470] on icon "button" at bounding box center [402, 460] width 26 height 26
click at [391, 471] on icon "button" at bounding box center [402, 460] width 26 height 26
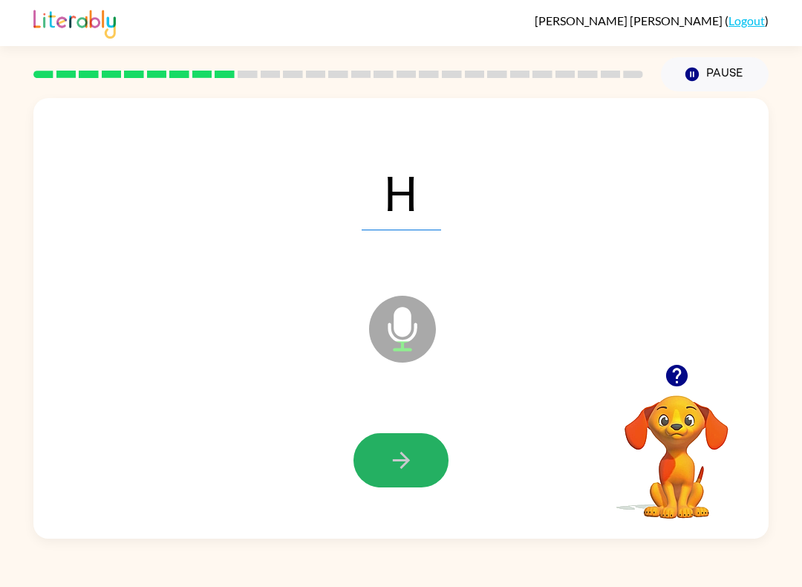
click at [399, 473] on icon "button" at bounding box center [402, 460] width 26 height 26
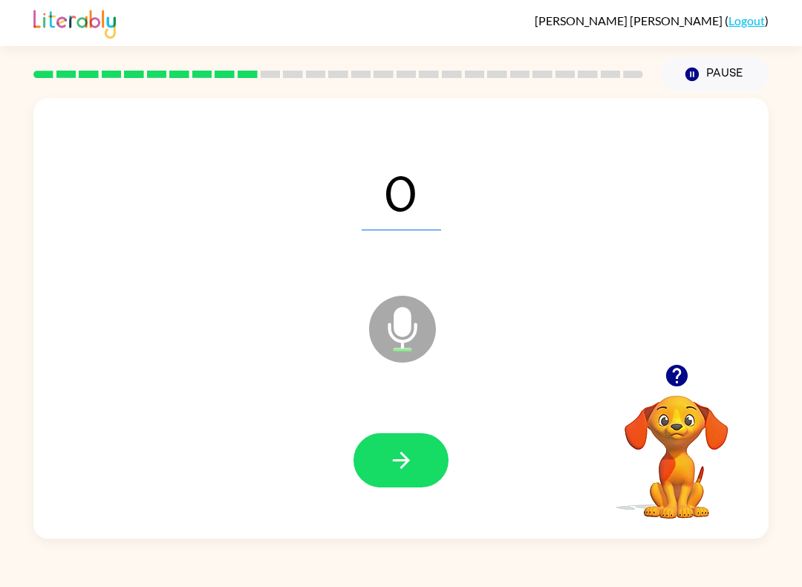
click at [391, 465] on icon "button" at bounding box center [402, 460] width 26 height 26
click at [407, 470] on icon "button" at bounding box center [402, 460] width 26 height 26
click at [391, 461] on icon "button" at bounding box center [402, 460] width 26 height 26
click at [413, 474] on button "button" at bounding box center [401, 460] width 95 height 54
click at [400, 464] on icon "button" at bounding box center [402, 460] width 26 height 26
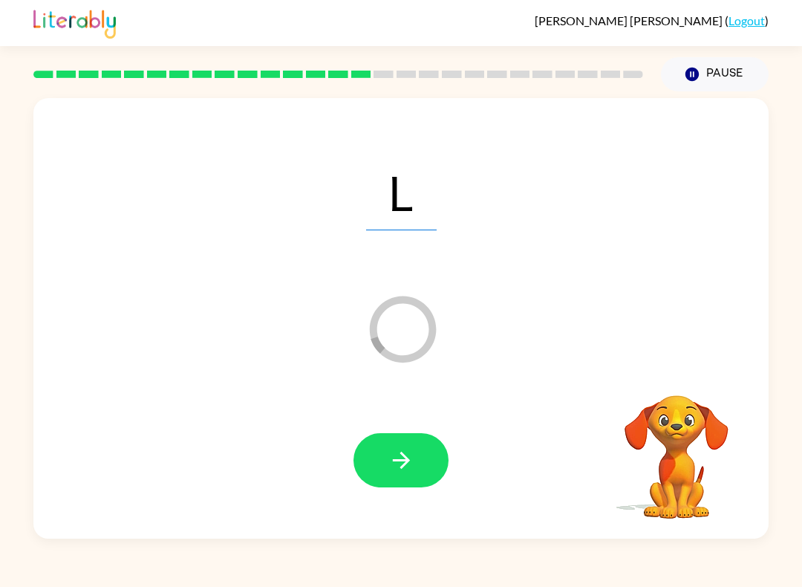
click at [421, 464] on button "button" at bounding box center [401, 460] width 95 height 54
click at [413, 462] on icon "button" at bounding box center [402, 460] width 26 height 26
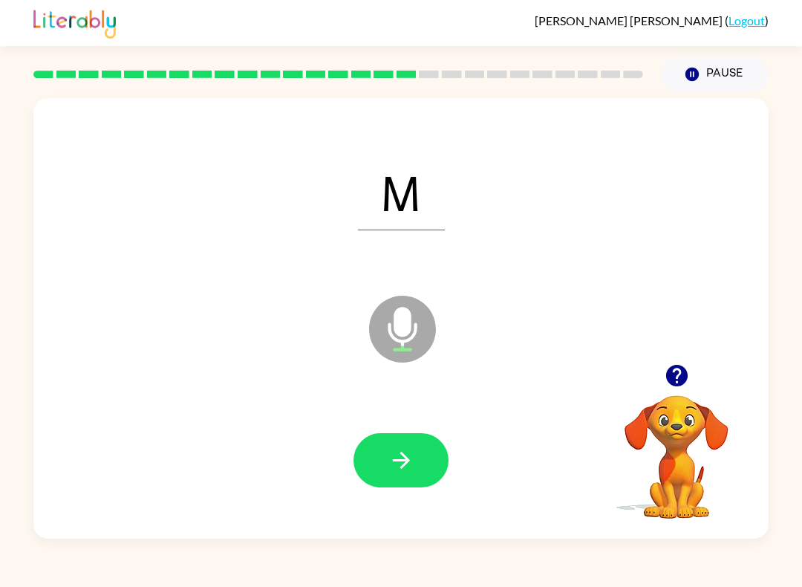
click at [419, 477] on button "button" at bounding box center [401, 460] width 95 height 54
click at [389, 453] on icon "button" at bounding box center [402, 460] width 26 height 26
click at [409, 474] on button "button" at bounding box center [401, 460] width 95 height 54
click at [445, 444] on div at bounding box center [401, 460] width 95 height 54
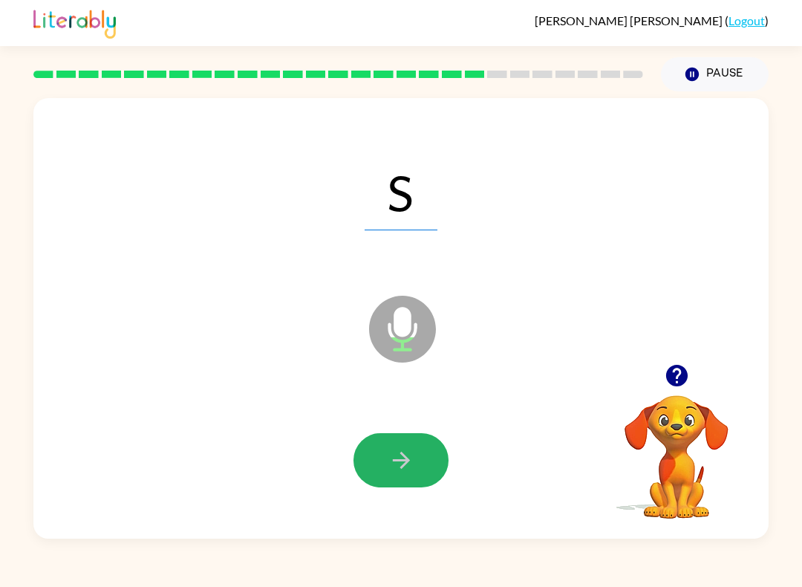
click at [429, 467] on button "button" at bounding box center [401, 460] width 95 height 54
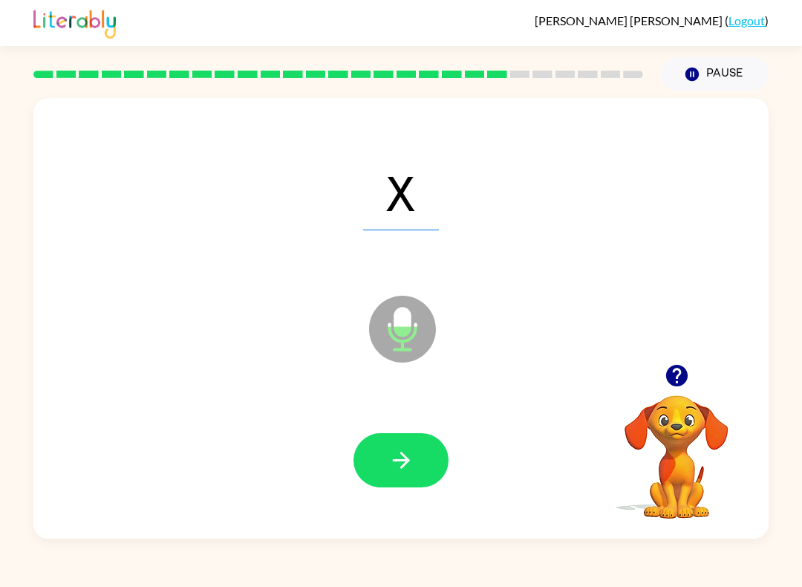
click at [389, 463] on icon "button" at bounding box center [402, 460] width 26 height 26
click at [417, 481] on button "button" at bounding box center [401, 460] width 95 height 54
click at [425, 461] on button "button" at bounding box center [401, 460] width 95 height 54
click at [414, 455] on icon "button" at bounding box center [402, 460] width 26 height 26
click at [393, 457] on icon "button" at bounding box center [402, 460] width 26 height 26
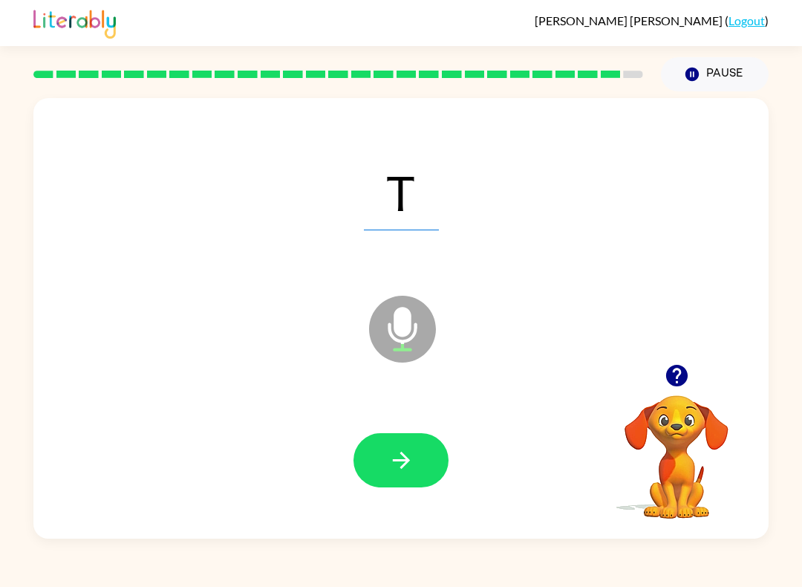
click at [316, 492] on div at bounding box center [401, 460] width 706 height 127
click at [418, 507] on div at bounding box center [401, 460] width 706 height 127
click at [417, 444] on button "button" at bounding box center [401, 460] width 95 height 54
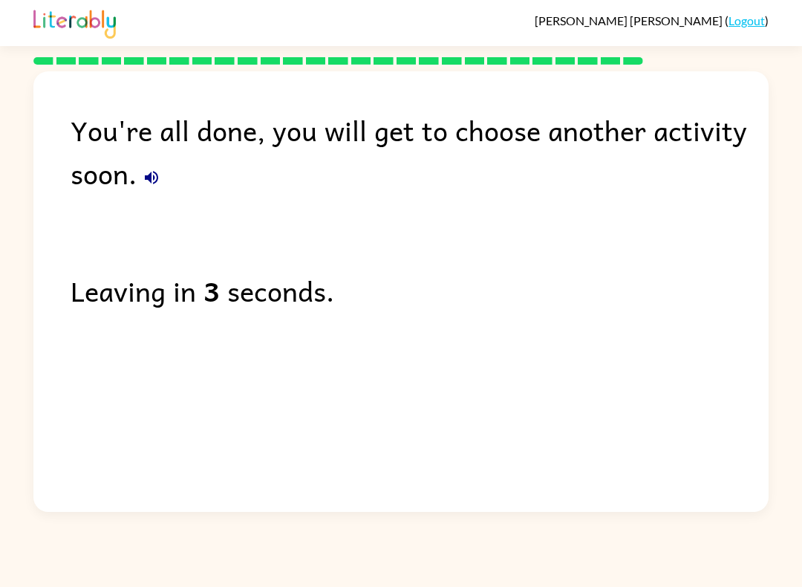
click at [755, 27] on link "Logout" at bounding box center [747, 20] width 36 height 14
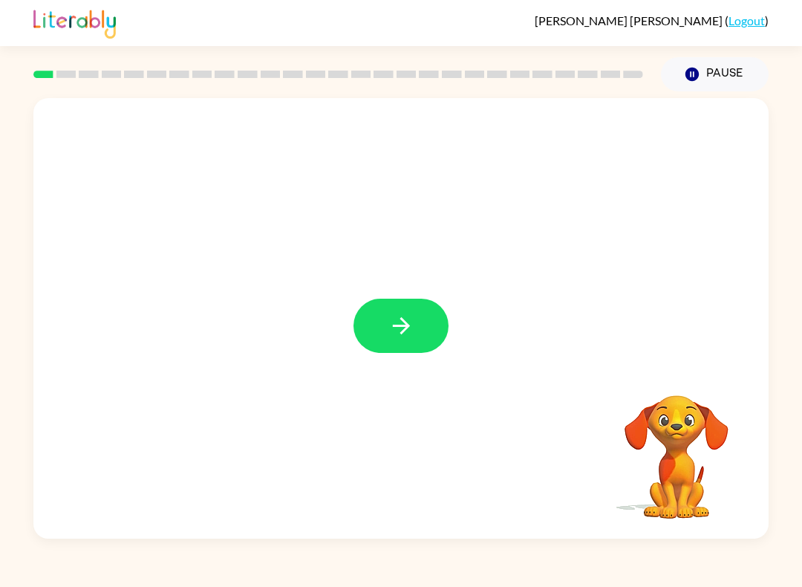
click at [405, 330] on icon "button" at bounding box center [400, 325] width 17 height 17
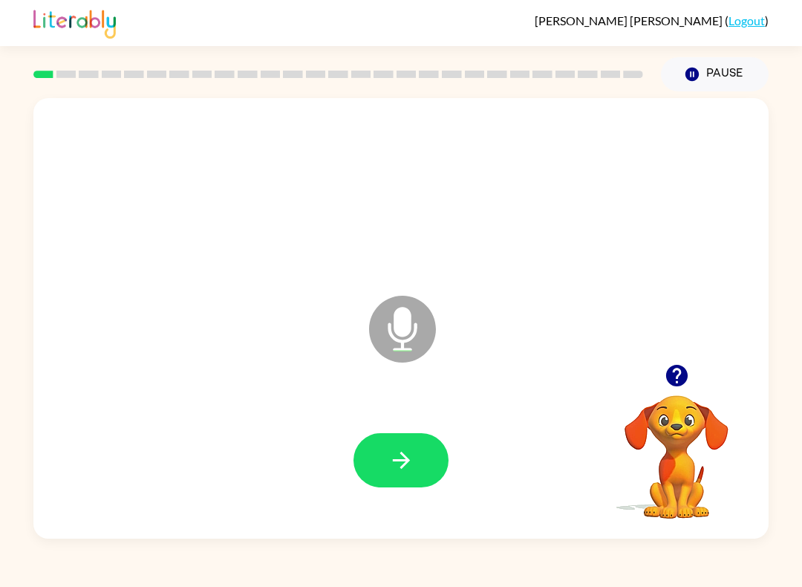
click at [409, 449] on icon "button" at bounding box center [402, 460] width 26 height 26
click at [413, 450] on icon "button" at bounding box center [402, 460] width 26 height 26
click at [407, 461] on icon "button" at bounding box center [400, 460] width 17 height 17
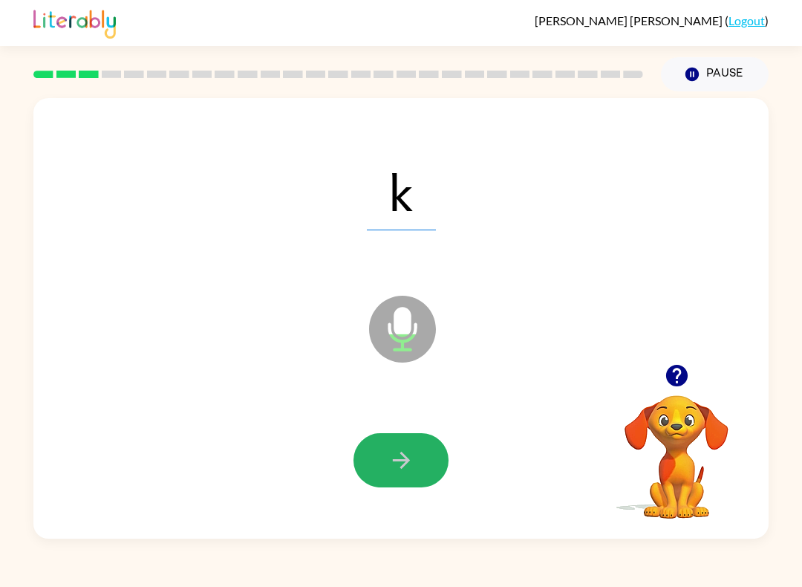
click at [426, 449] on button "button" at bounding box center [401, 460] width 95 height 54
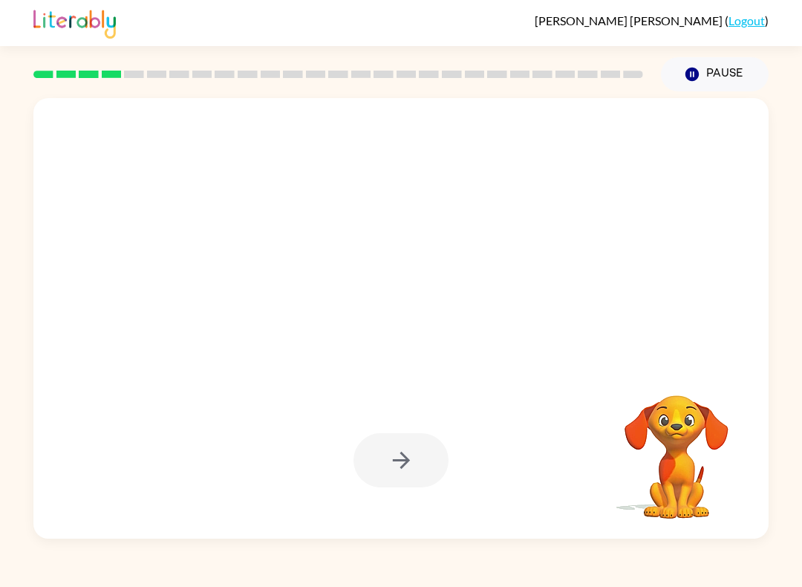
click at [422, 455] on div at bounding box center [401, 460] width 95 height 54
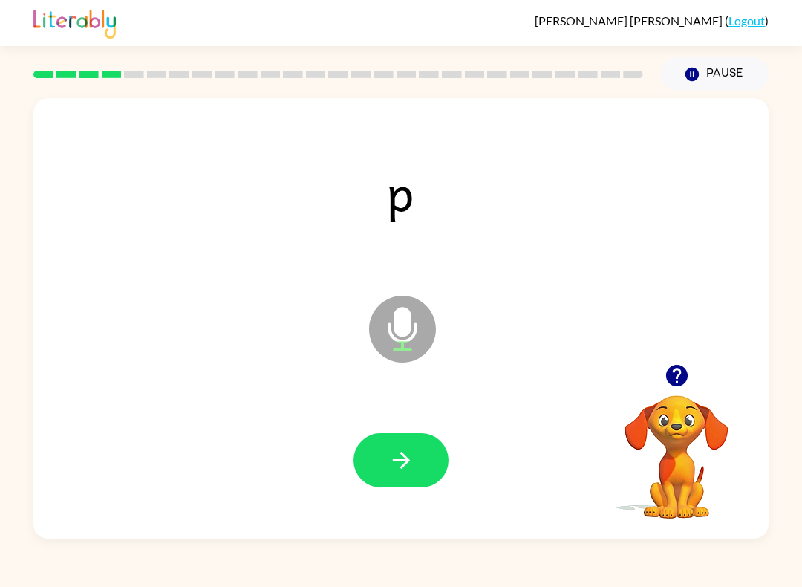
click at [392, 464] on icon "button" at bounding box center [402, 460] width 26 height 26
click at [411, 552] on div "[PERSON_NAME] ( Logout ) Pause Pause w Microphone The Microphone is here when i…" at bounding box center [401, 293] width 802 height 587
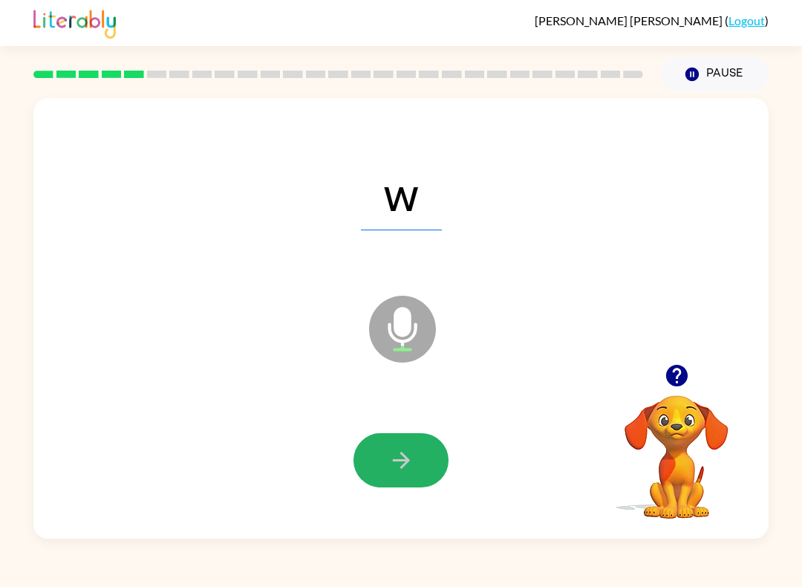
click at [400, 463] on icon "button" at bounding box center [402, 460] width 26 height 26
click at [415, 486] on button "button" at bounding box center [401, 460] width 95 height 54
click at [413, 452] on icon "button" at bounding box center [402, 460] width 26 height 26
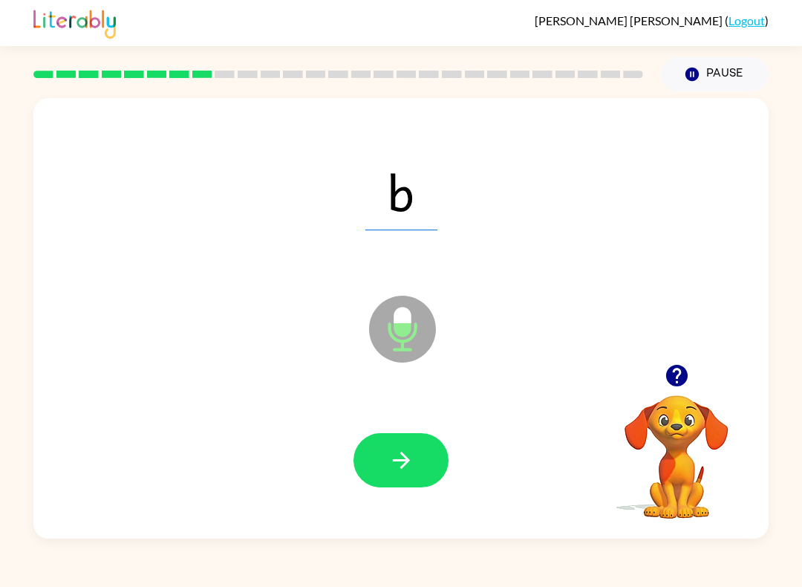
click at [400, 455] on icon "button" at bounding box center [402, 460] width 26 height 26
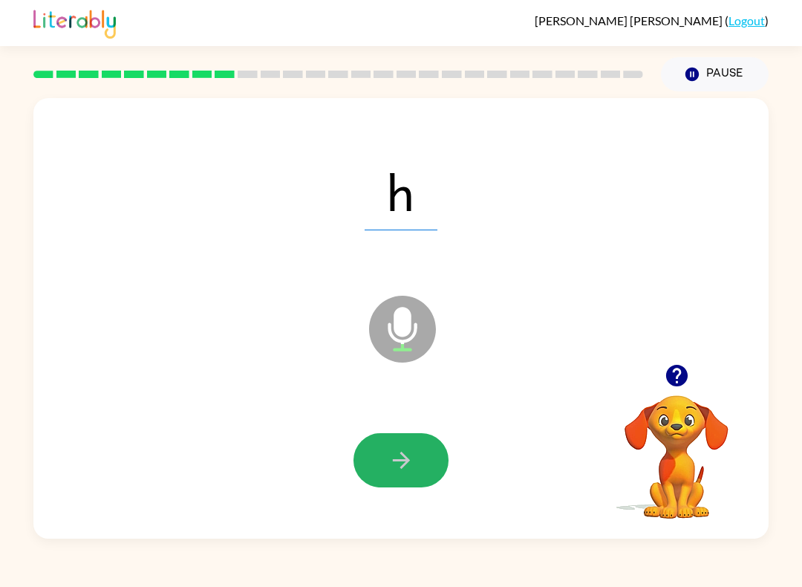
click at [383, 479] on button "button" at bounding box center [401, 460] width 95 height 54
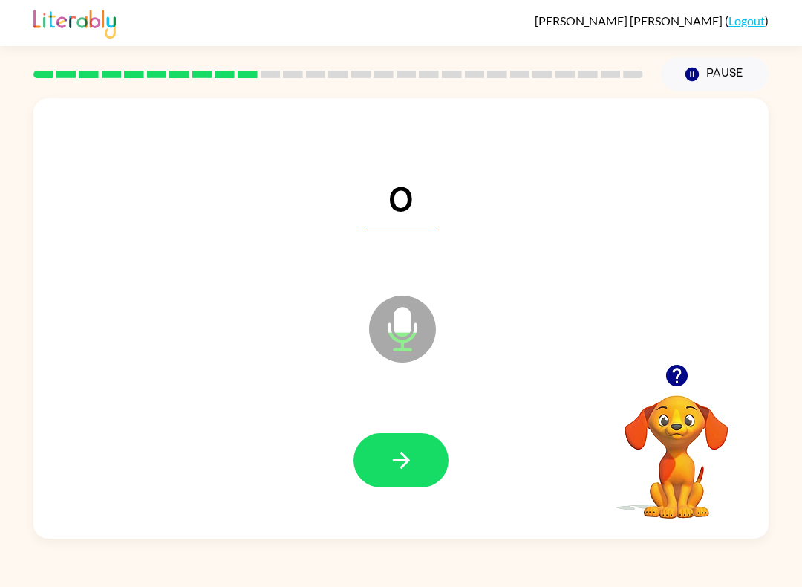
click at [510, 459] on div at bounding box center [401, 460] width 706 height 127
click at [411, 455] on icon "button" at bounding box center [402, 460] width 26 height 26
click at [393, 447] on button "button" at bounding box center [401, 460] width 95 height 54
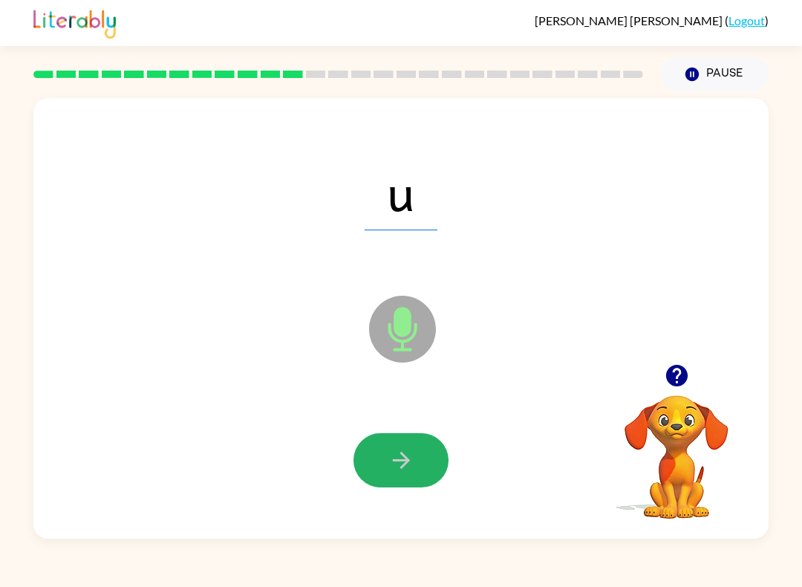
click at [390, 464] on icon "button" at bounding box center [402, 460] width 26 height 26
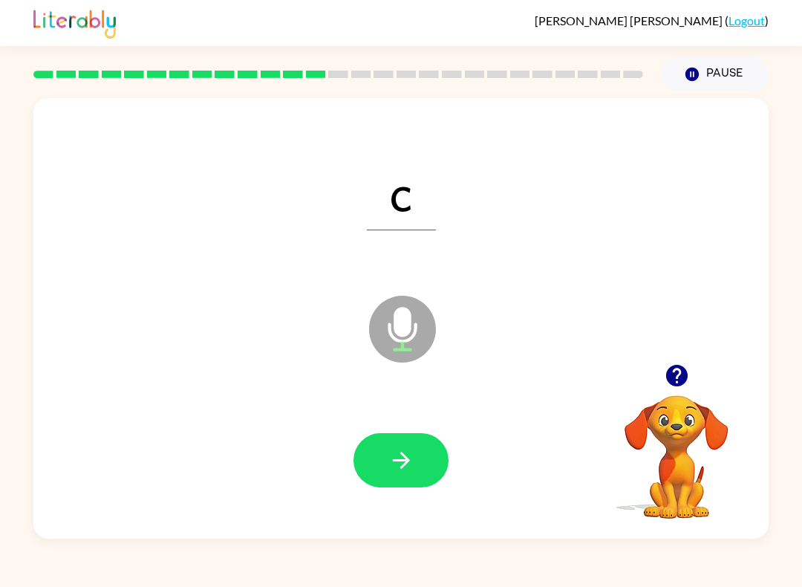
click at [412, 452] on icon "button" at bounding box center [402, 460] width 26 height 26
click at [419, 449] on button "button" at bounding box center [401, 460] width 95 height 54
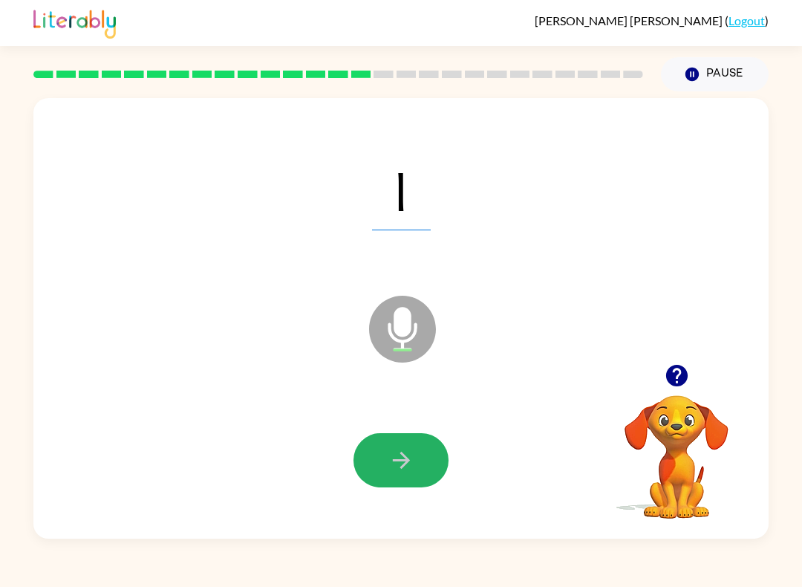
click at [418, 437] on button "button" at bounding box center [401, 460] width 95 height 54
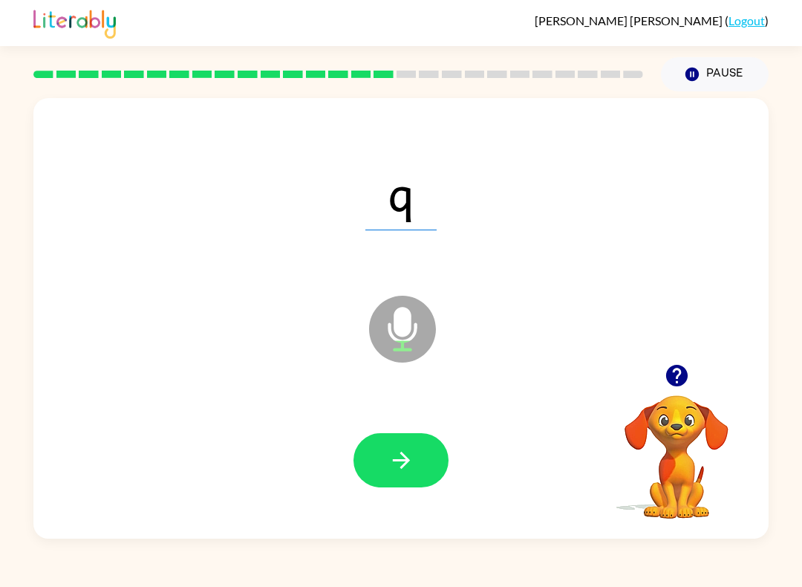
click at [396, 455] on icon "button" at bounding box center [402, 460] width 26 height 26
click at [386, 458] on button "button" at bounding box center [401, 460] width 95 height 54
click at [409, 471] on icon "button" at bounding box center [402, 460] width 26 height 26
click at [429, 464] on button "button" at bounding box center [401, 460] width 95 height 54
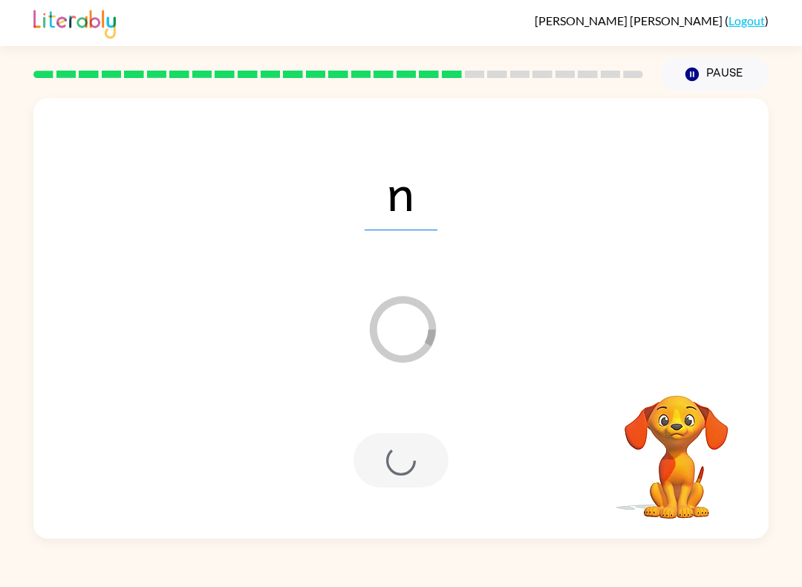
click at [408, 466] on div at bounding box center [401, 460] width 95 height 54
click at [432, 469] on div at bounding box center [401, 460] width 95 height 54
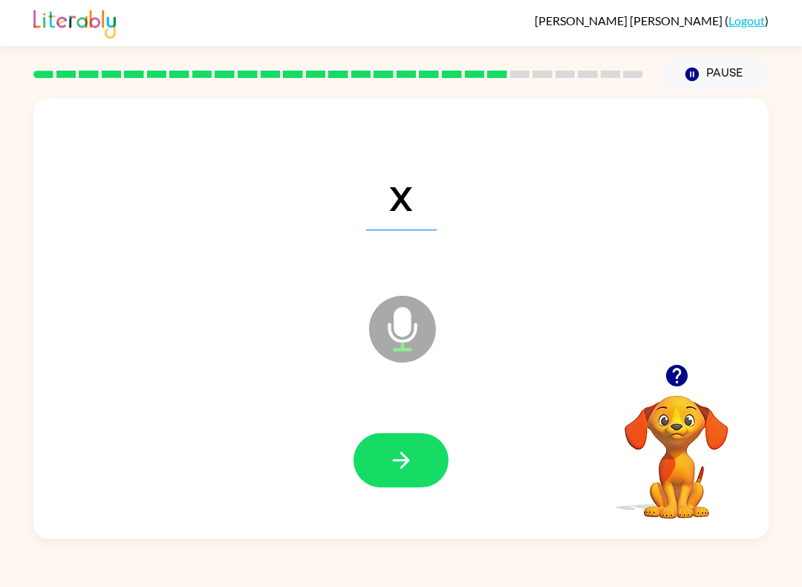
click at [384, 463] on button "button" at bounding box center [401, 460] width 95 height 54
click at [396, 471] on icon "button" at bounding box center [402, 460] width 26 height 26
click at [422, 466] on button "button" at bounding box center [401, 460] width 95 height 54
click at [387, 499] on div at bounding box center [401, 460] width 706 height 127
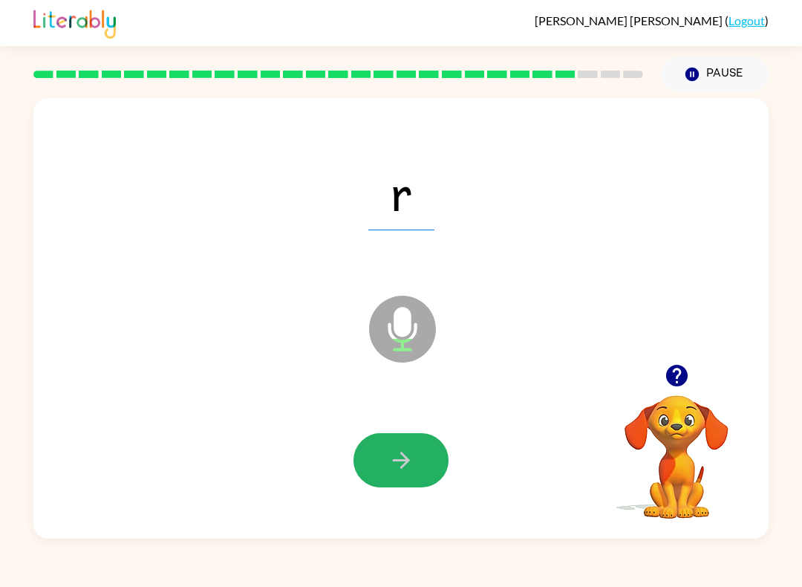
click at [393, 476] on button "button" at bounding box center [401, 460] width 95 height 54
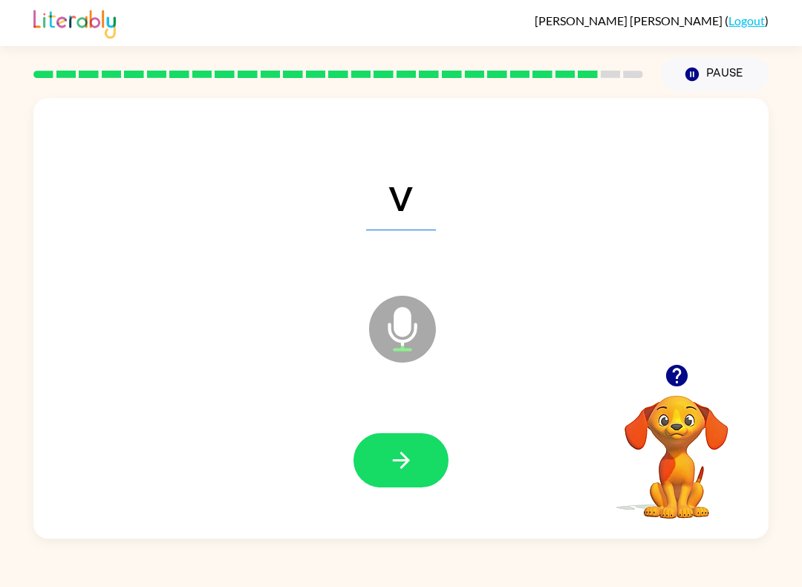
click at [416, 475] on button "button" at bounding box center [401, 460] width 95 height 54
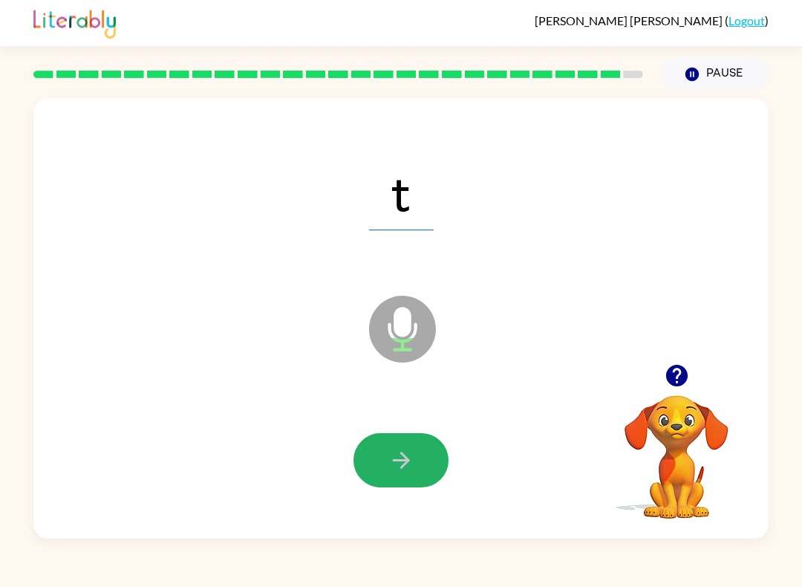
click at [392, 458] on icon "button" at bounding box center [402, 460] width 26 height 26
